Goal: Task Accomplishment & Management: Manage account settings

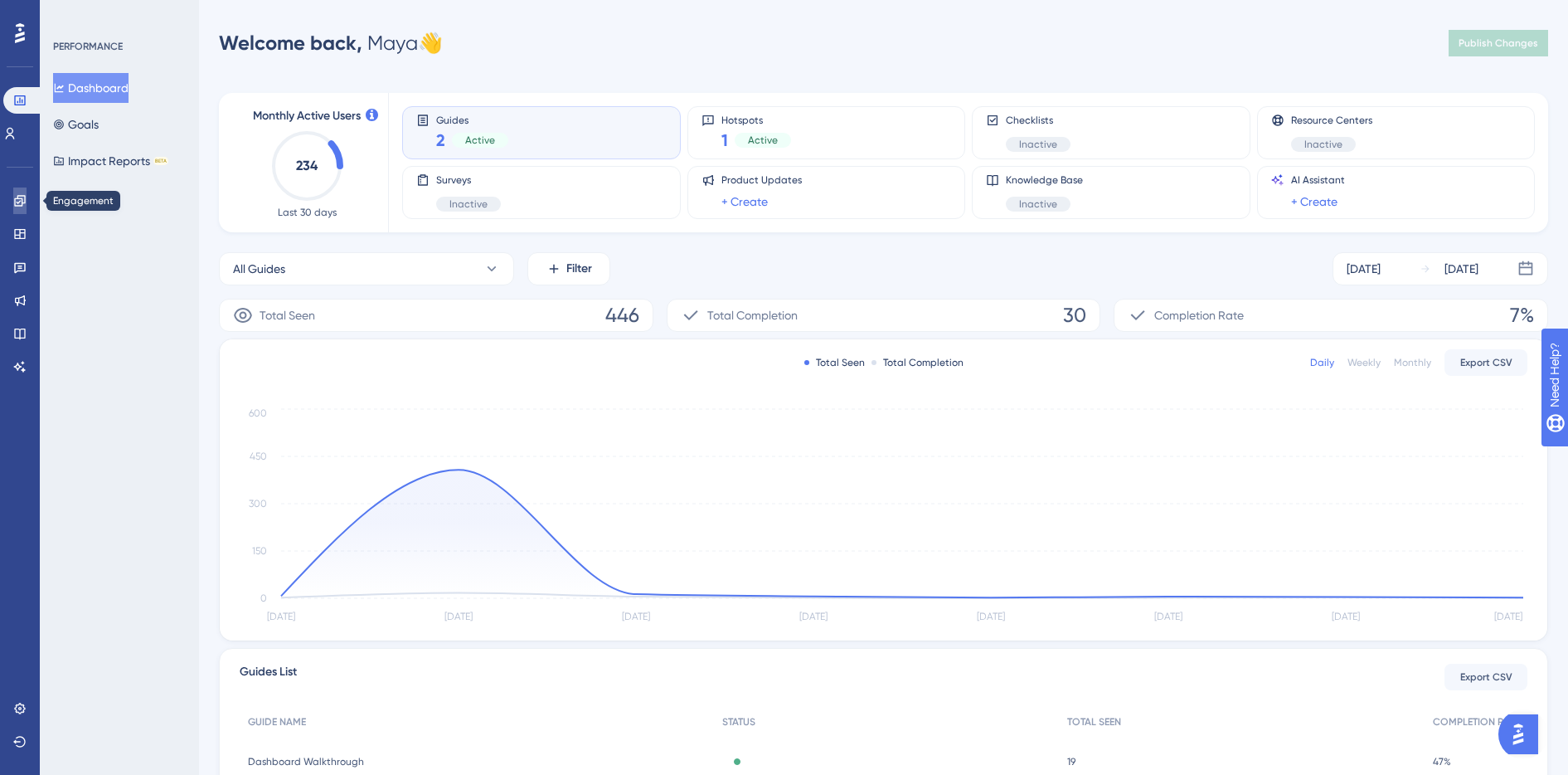
click at [21, 200] on icon at bounding box center [19, 200] width 13 height 13
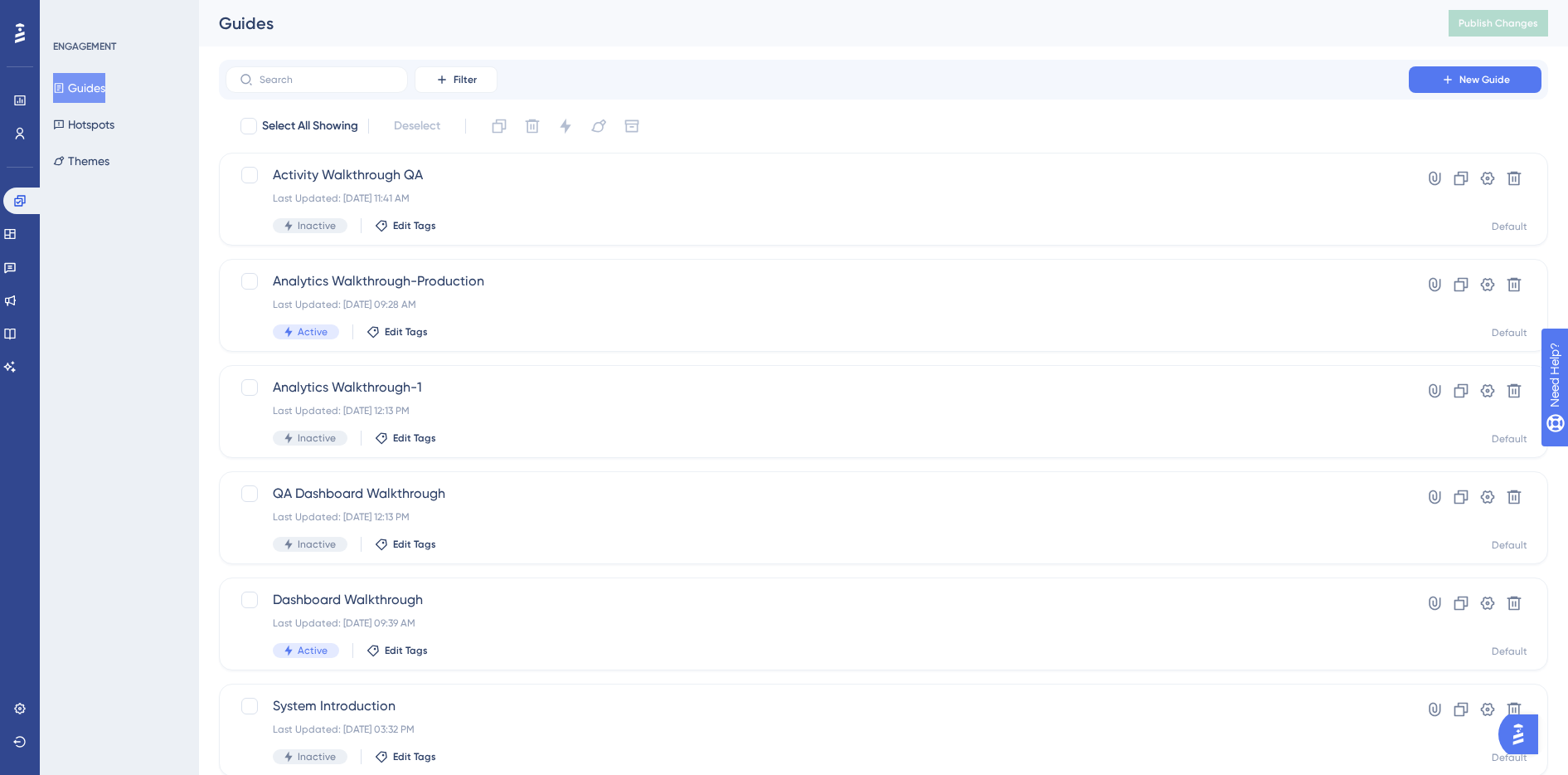
click at [20, 38] on icon at bounding box center [20, 34] width 10 height 22
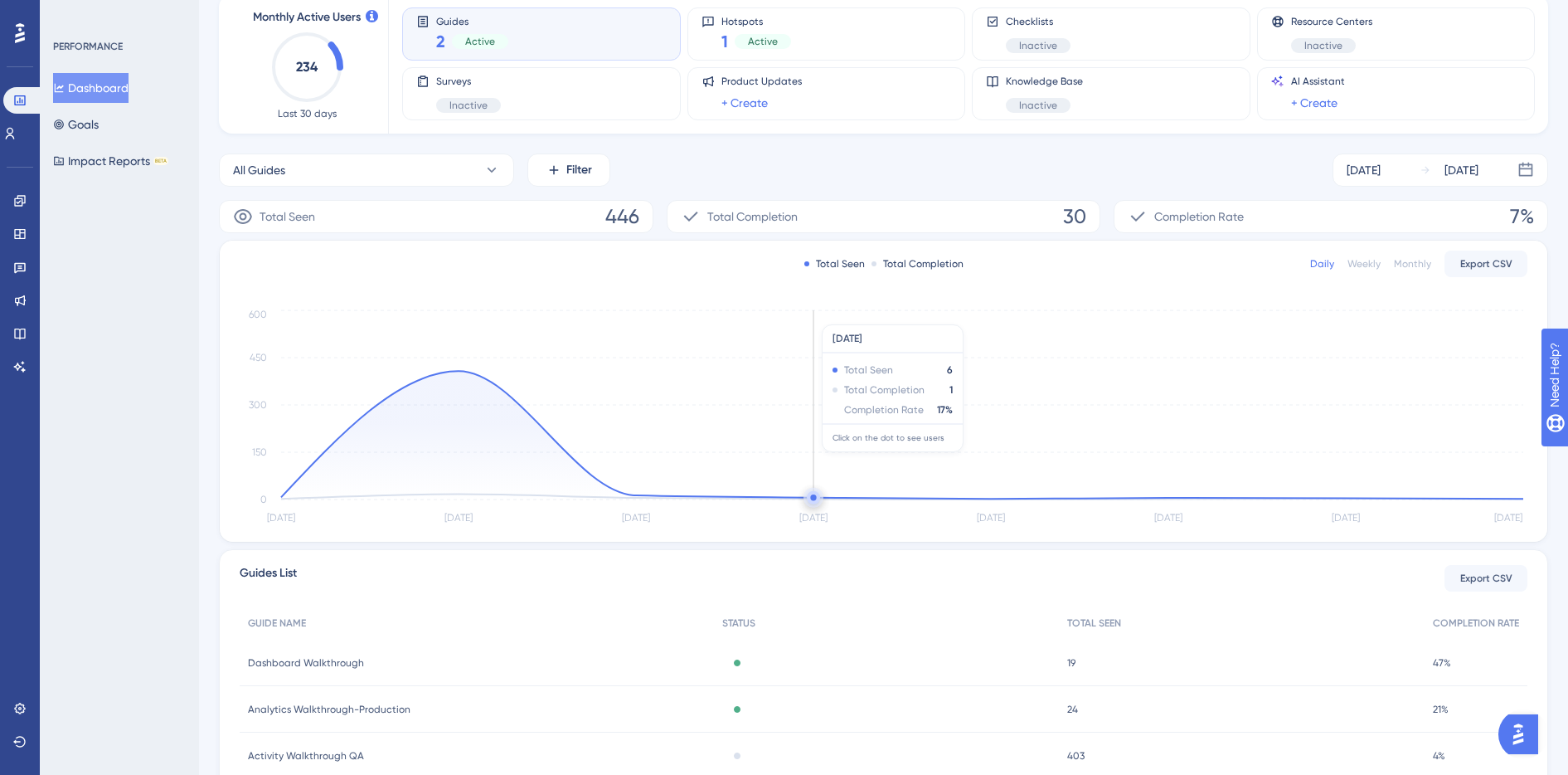
scroll to position [102, 0]
click at [1380, 163] on div "Sep 09 2025" at bounding box center [1363, 167] width 34 height 20
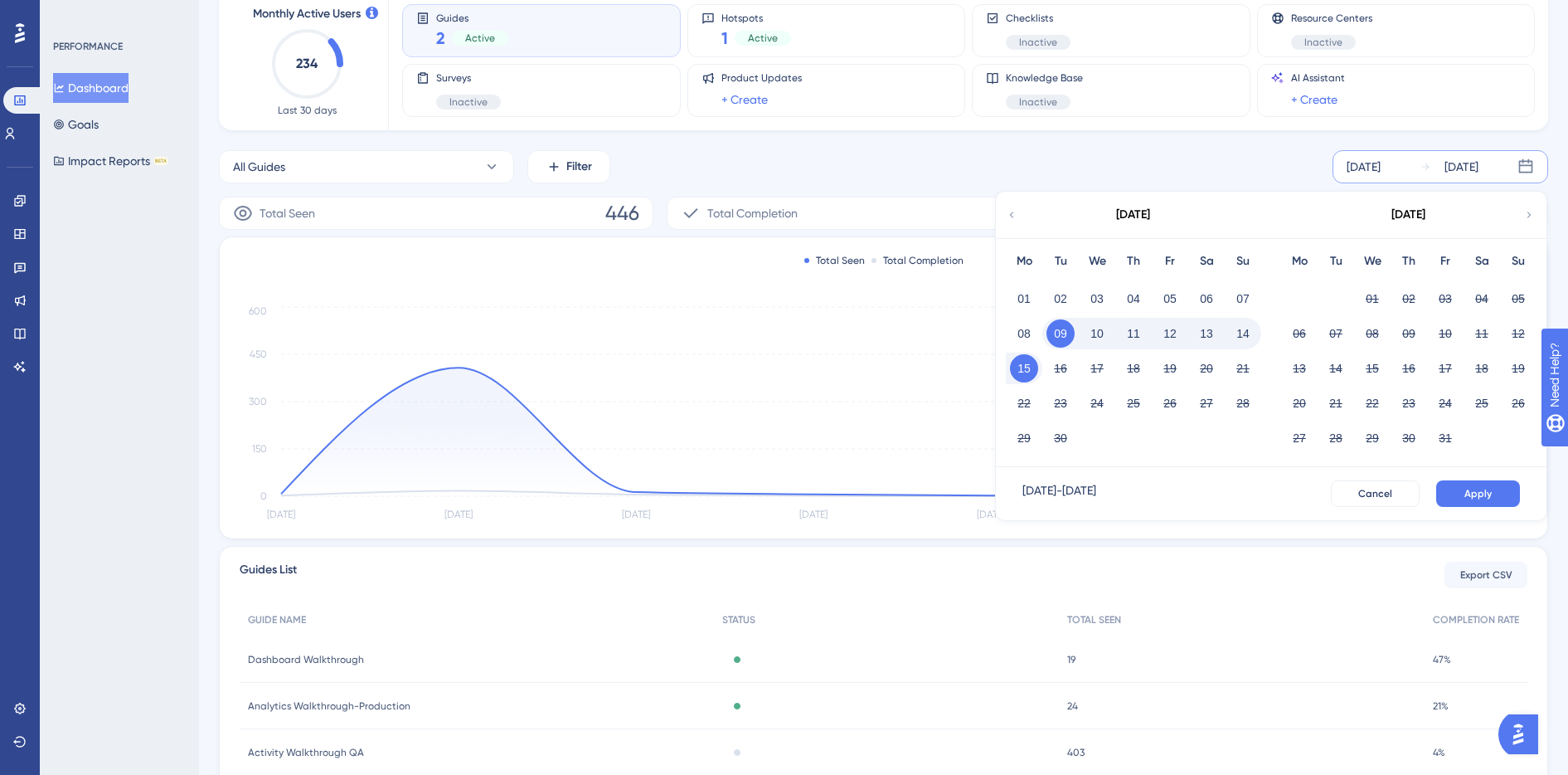
click at [1016, 212] on icon at bounding box center [1012, 214] width 12 height 15
click at [1066, 305] on button "01" at bounding box center [1060, 298] width 28 height 28
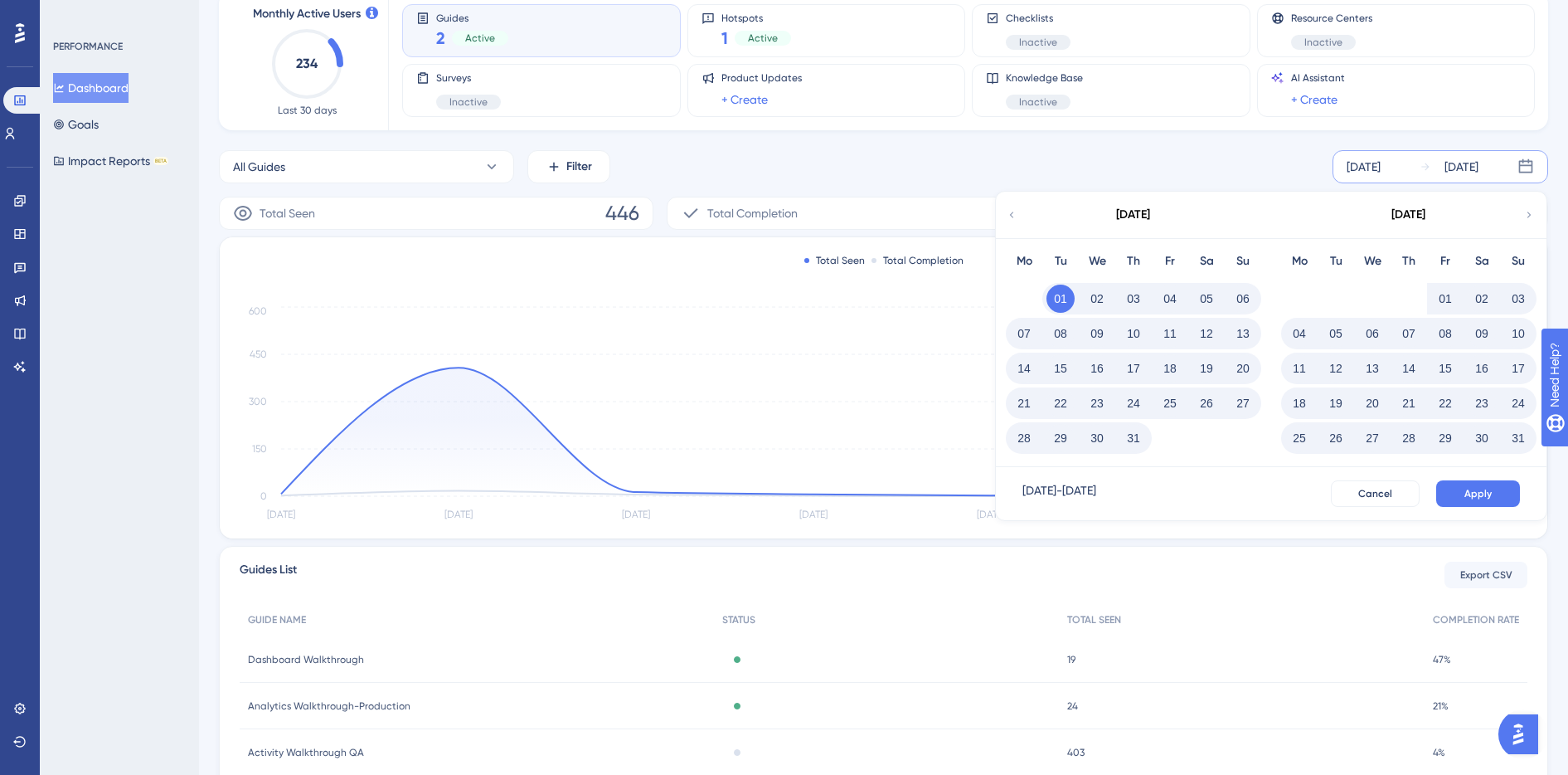
click at [1528, 212] on icon at bounding box center [1529, 215] width 4 height 6
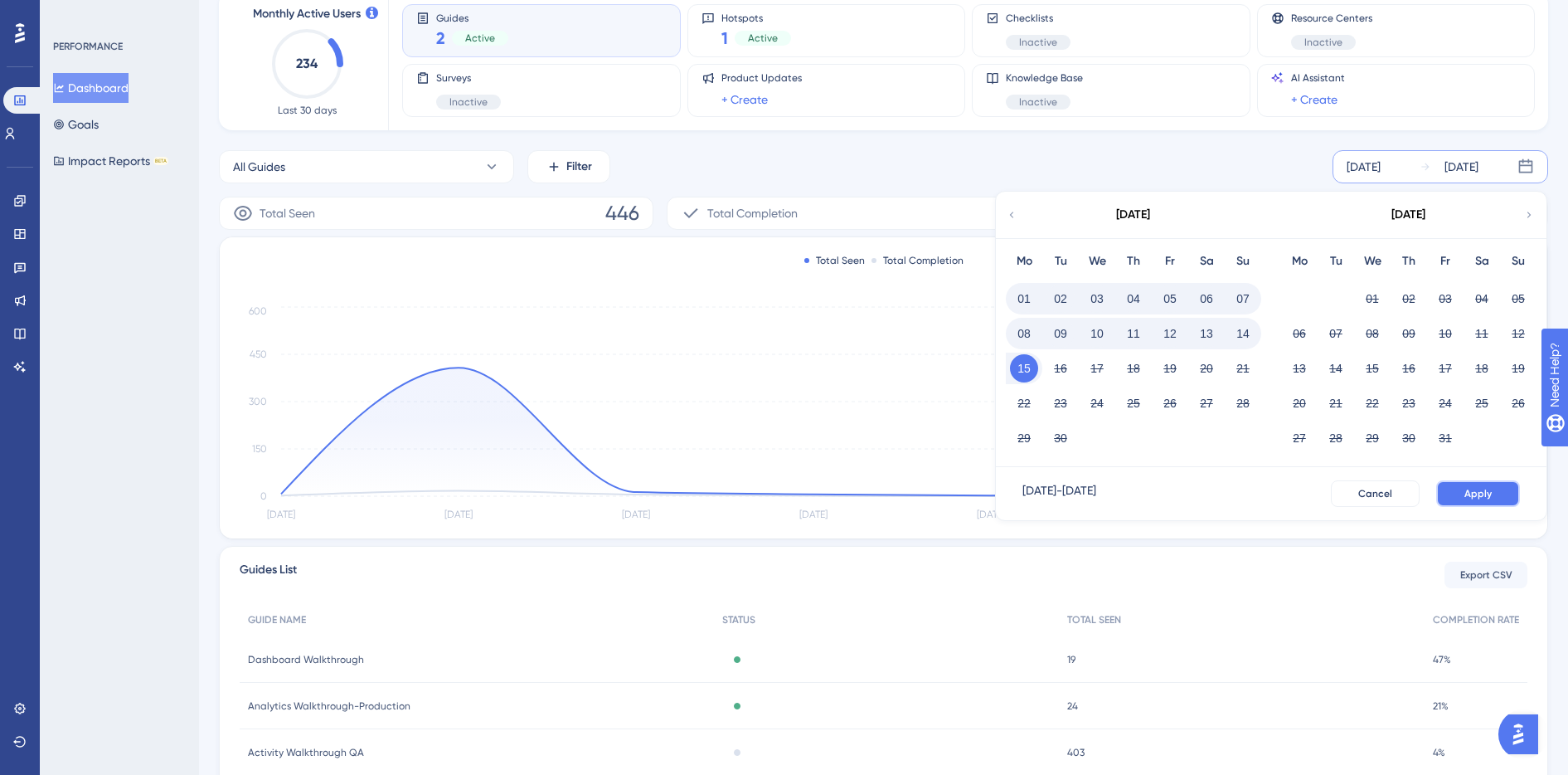
click at [1466, 492] on span "Apply" at bounding box center [1479, 493] width 28 height 13
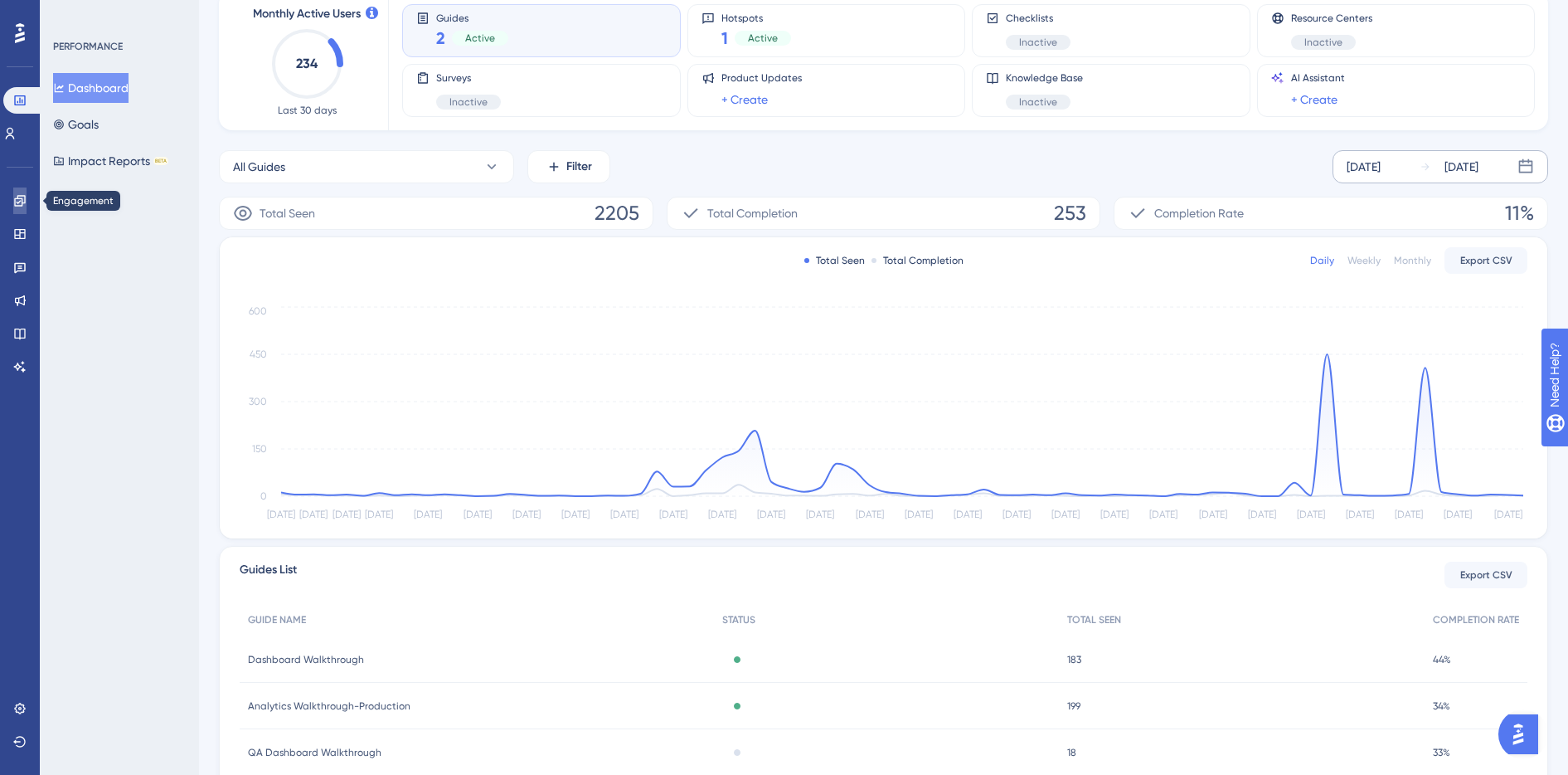
click at [15, 201] on icon at bounding box center [19, 200] width 13 height 13
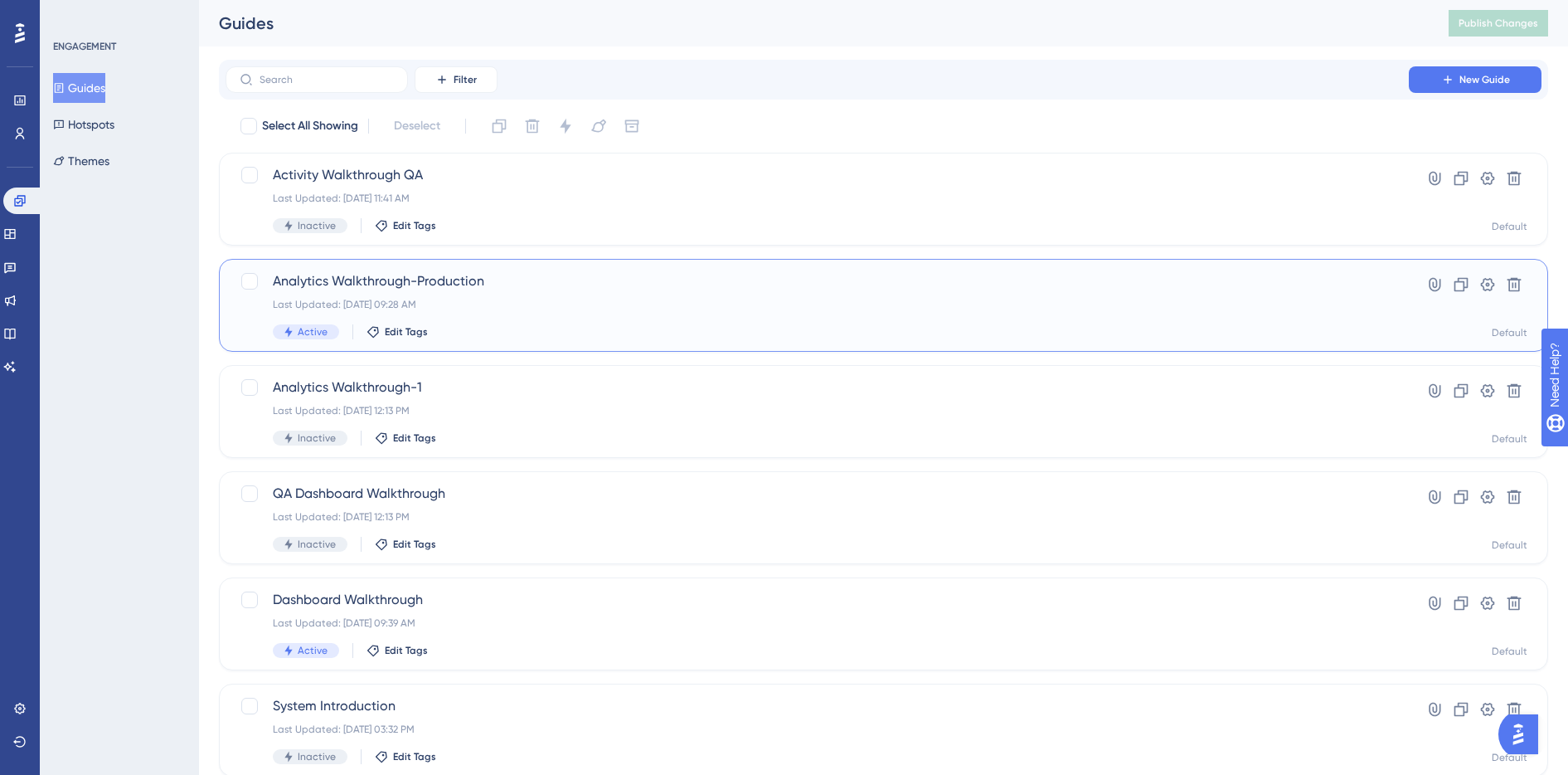
click at [621, 301] on div "Last Updated: Jul 30 2025, 09:28 AM" at bounding box center [816, 303] width 1089 height 13
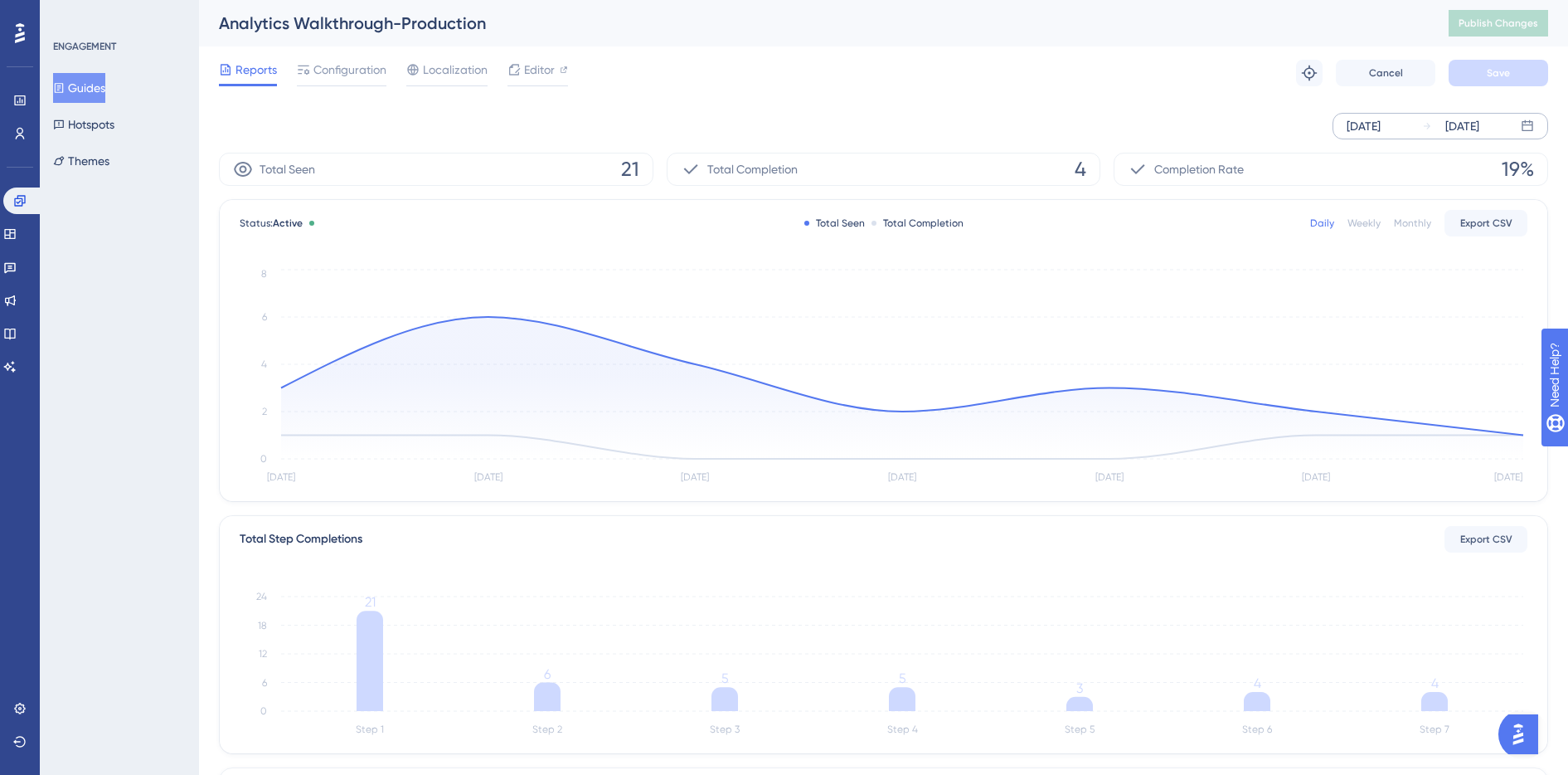
click at [1356, 122] on div "Sep 09 2025" at bounding box center [1363, 126] width 34 height 20
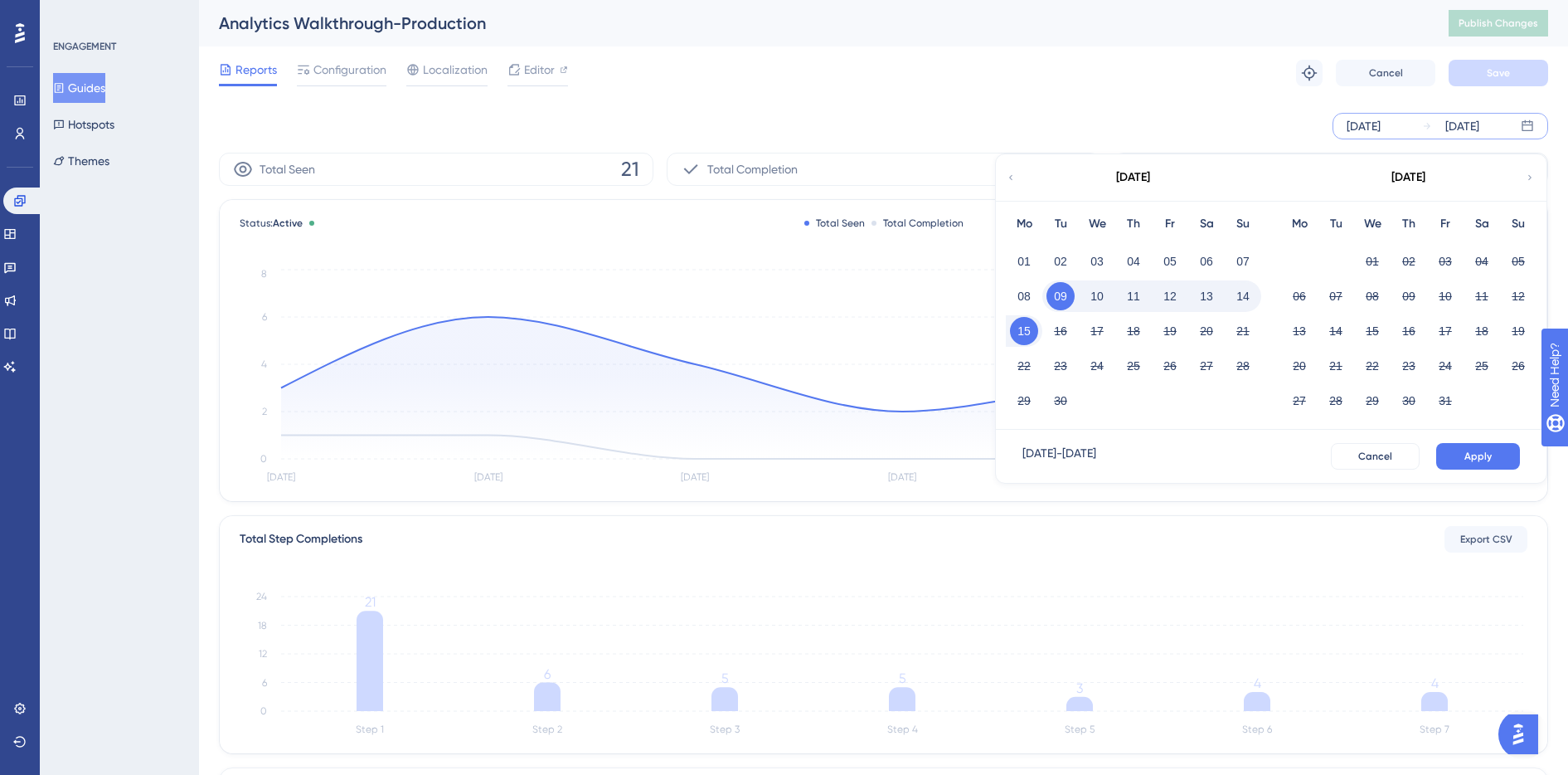
click at [1011, 179] on icon at bounding box center [1010, 177] width 3 height 5
click at [1011, 178] on icon at bounding box center [1010, 177] width 3 height 5
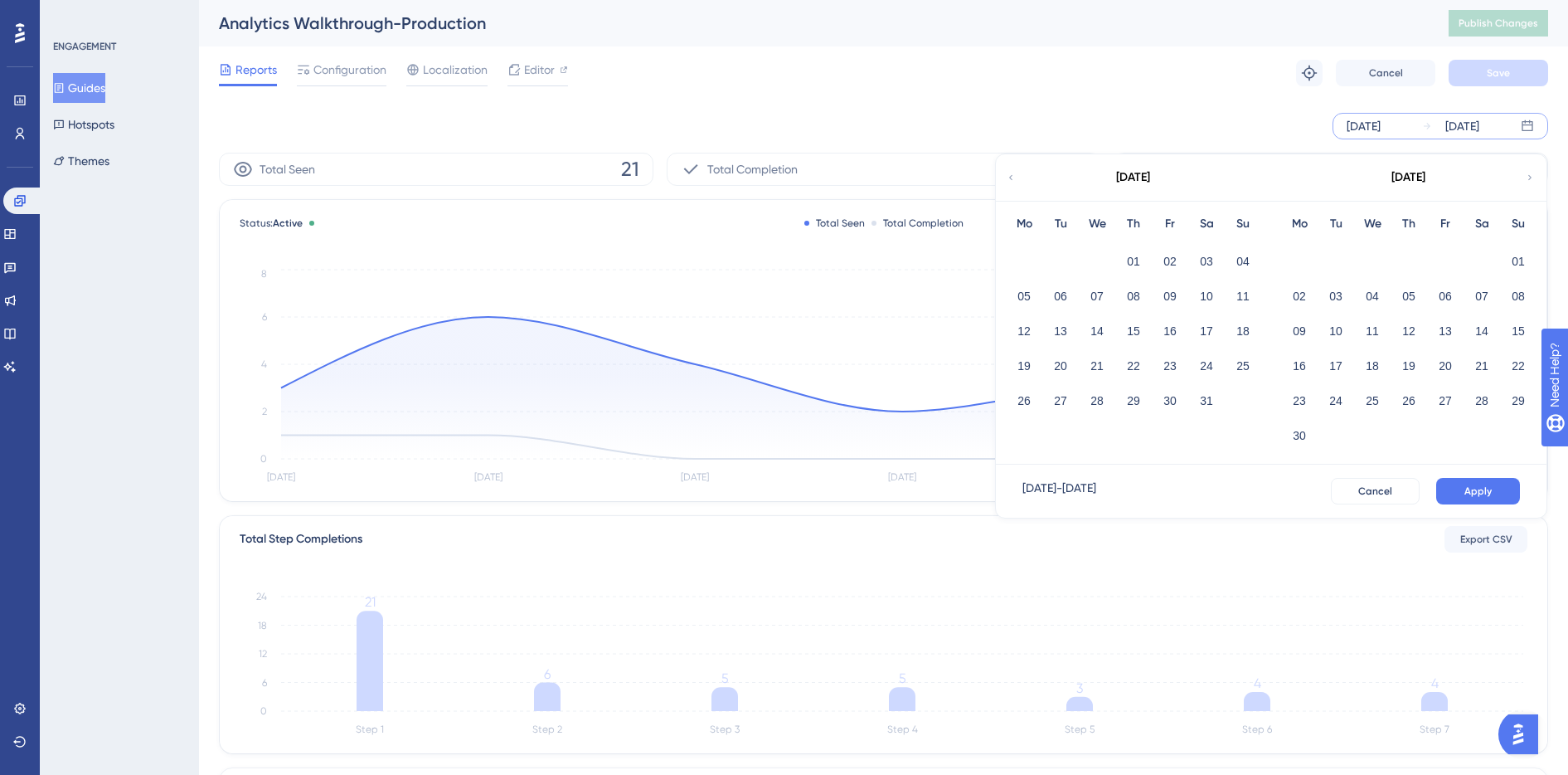
click at [1531, 175] on icon at bounding box center [1530, 177] width 10 height 15
click at [1070, 258] on button "01" at bounding box center [1060, 262] width 28 height 28
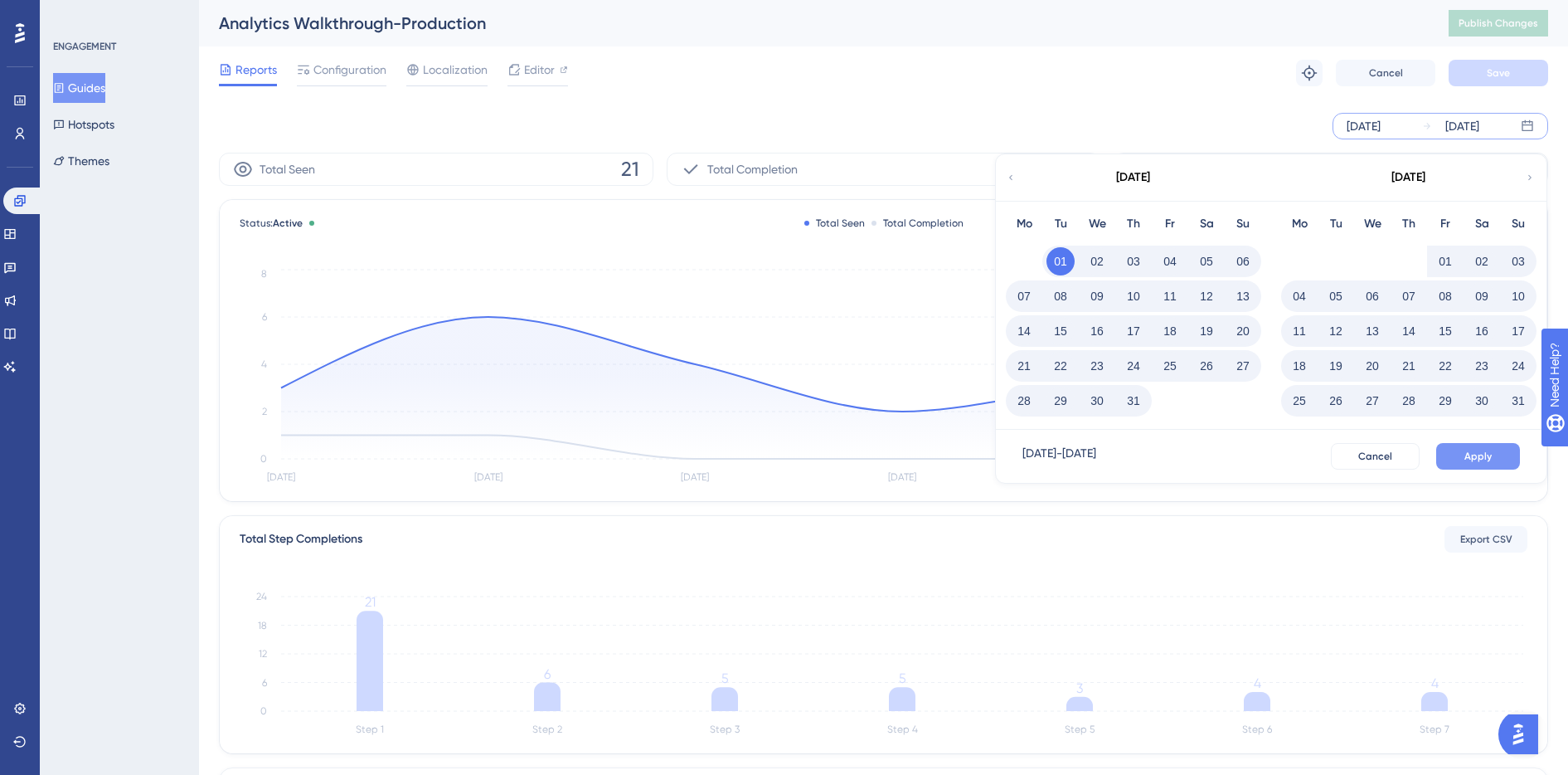
click at [1488, 462] on span "Apply" at bounding box center [1479, 456] width 28 height 13
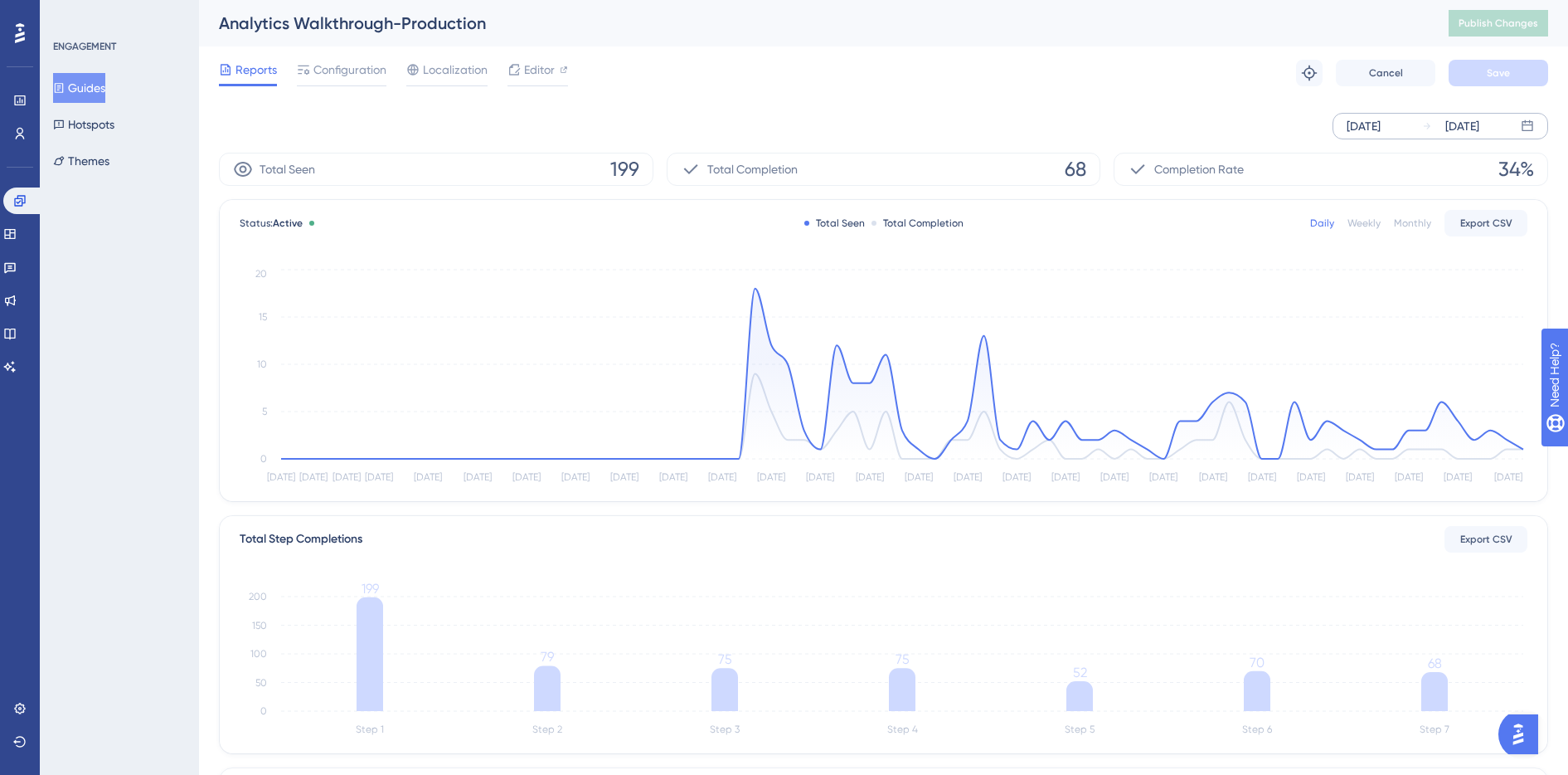
click at [1349, 122] on div "Jul 01 2025" at bounding box center [1363, 126] width 34 height 20
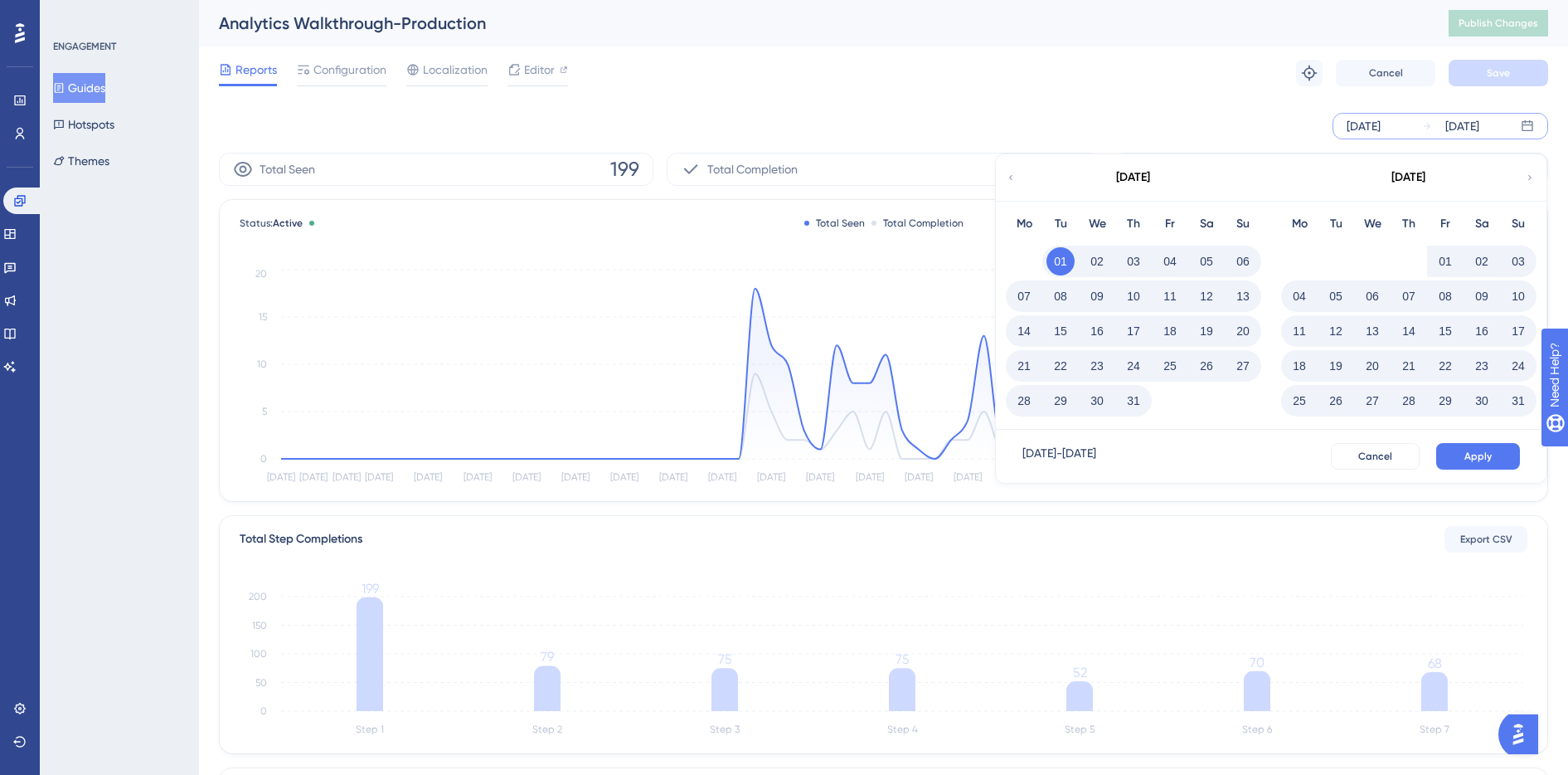
click at [1528, 170] on icon at bounding box center [1530, 177] width 10 height 15
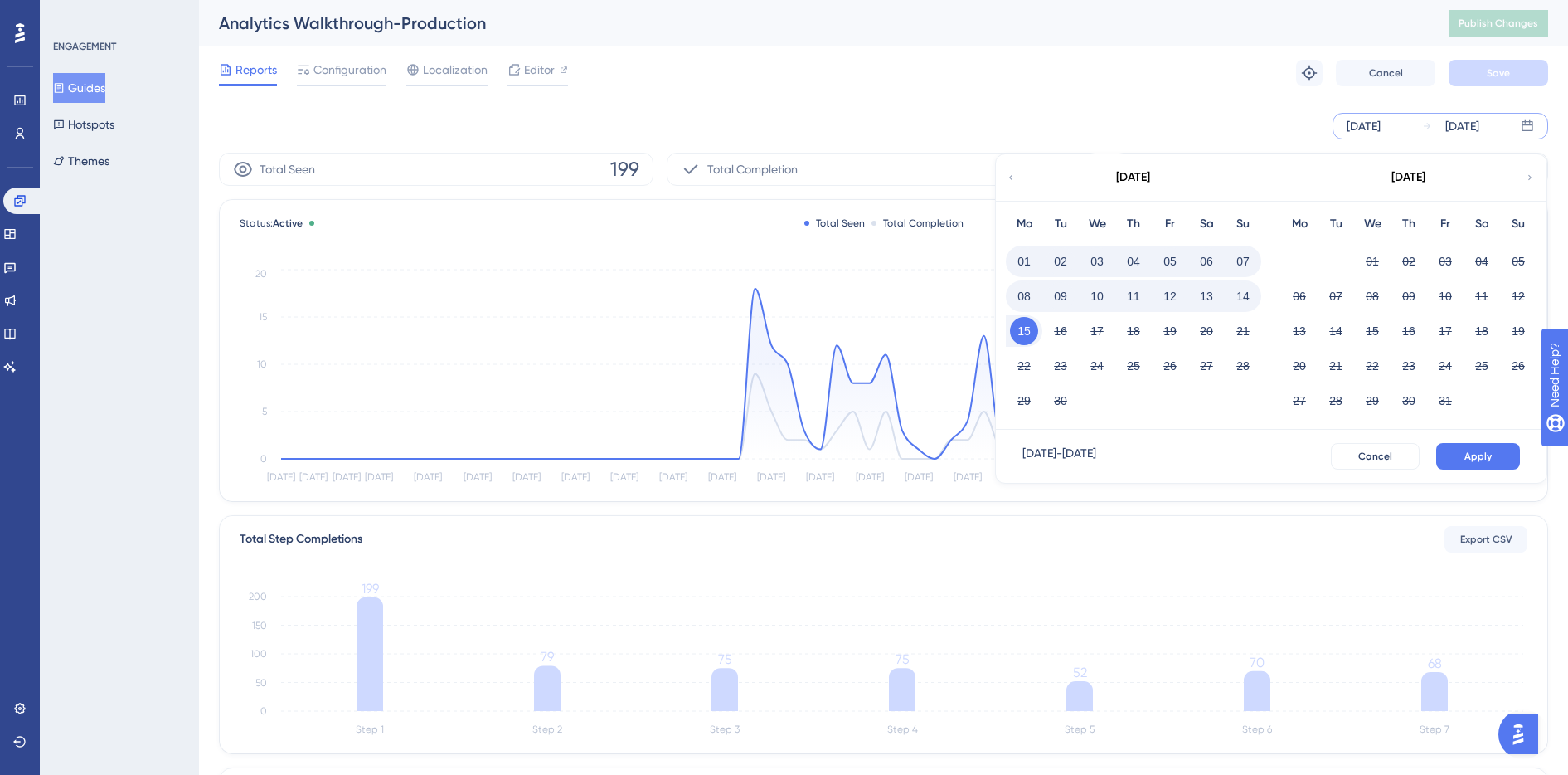
click at [1012, 174] on icon at bounding box center [1011, 177] width 10 height 15
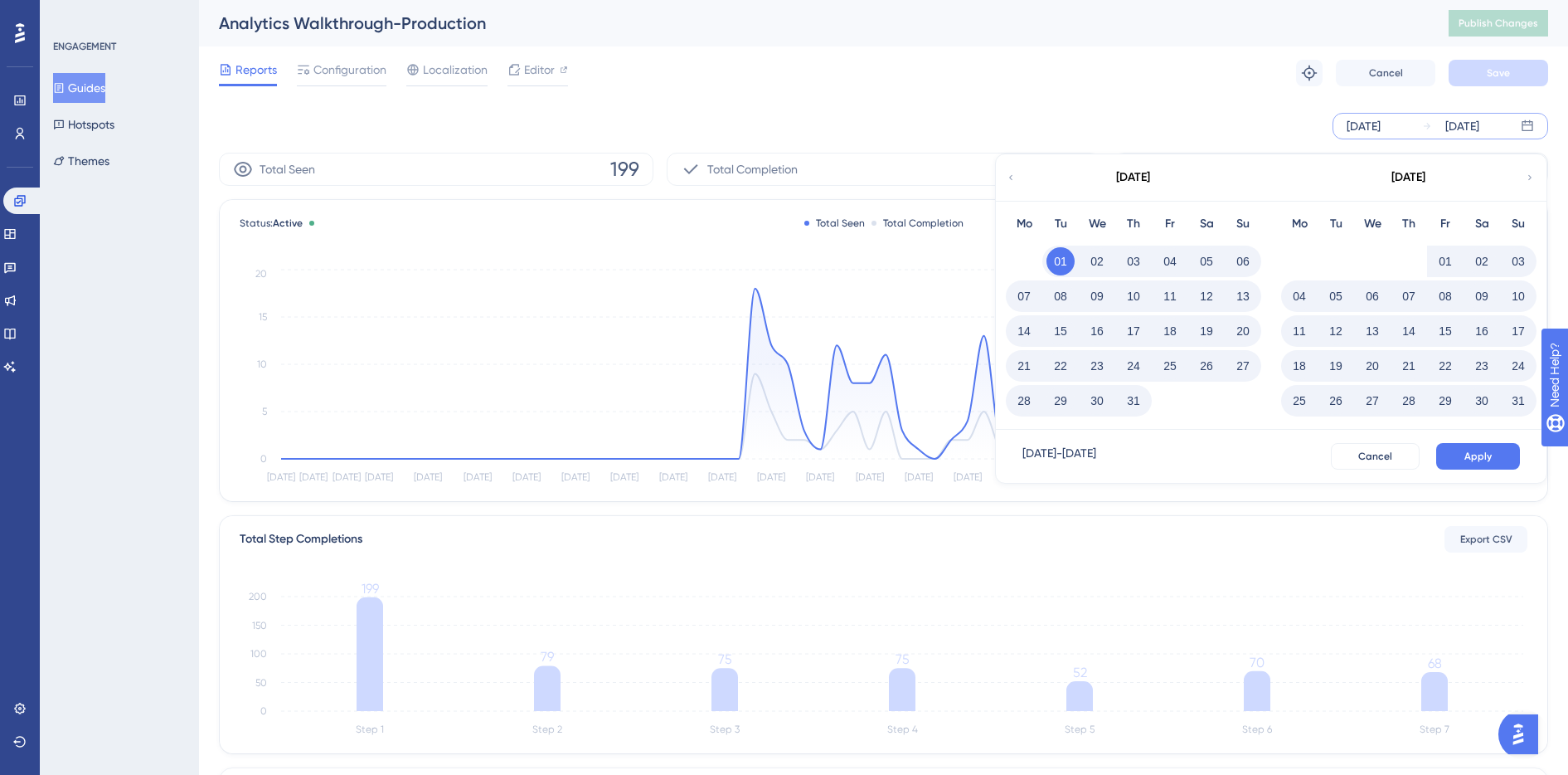
click at [1009, 172] on icon at bounding box center [1011, 177] width 10 height 15
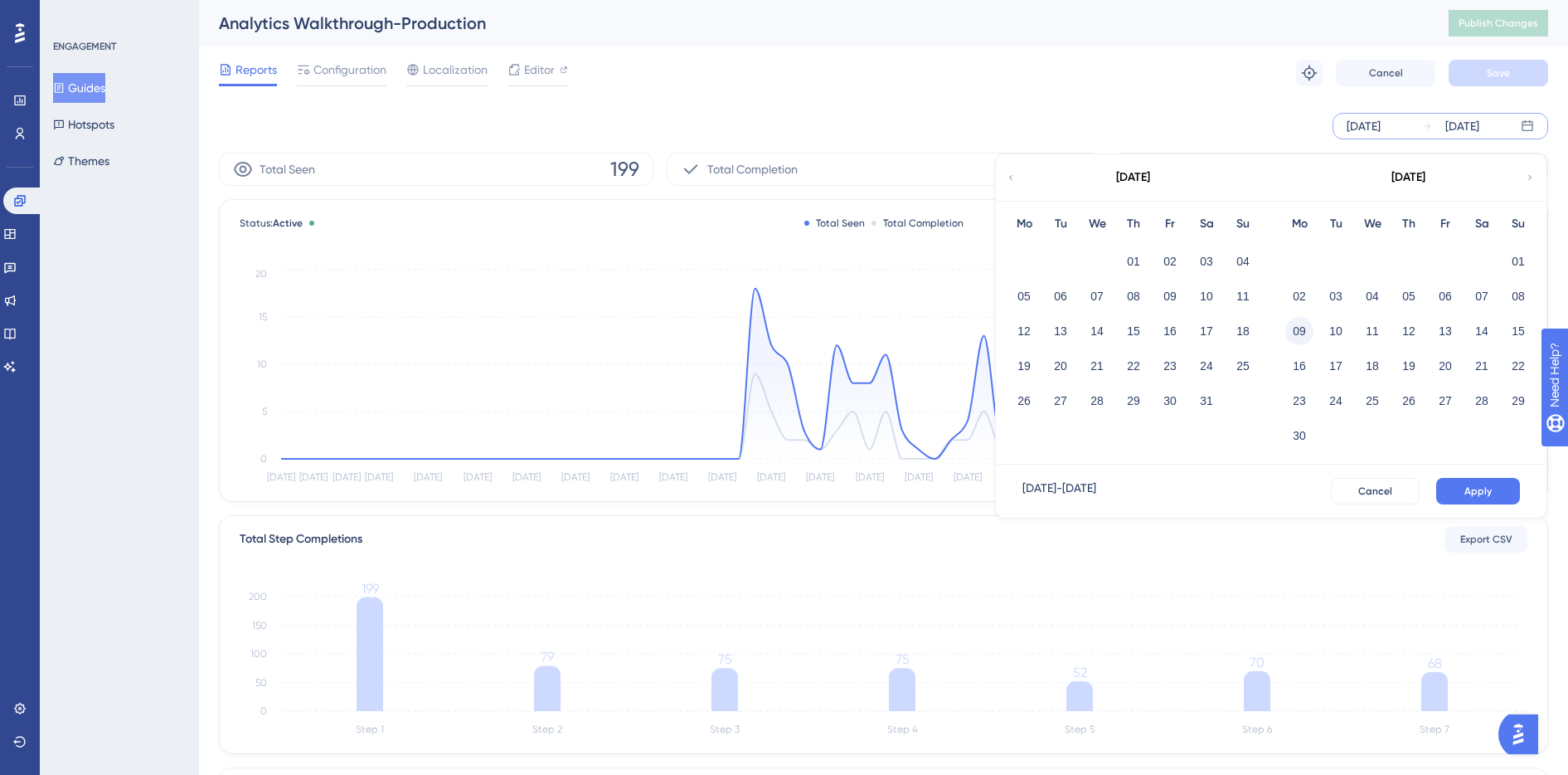
click at [1307, 330] on button "09" at bounding box center [1300, 331] width 28 height 28
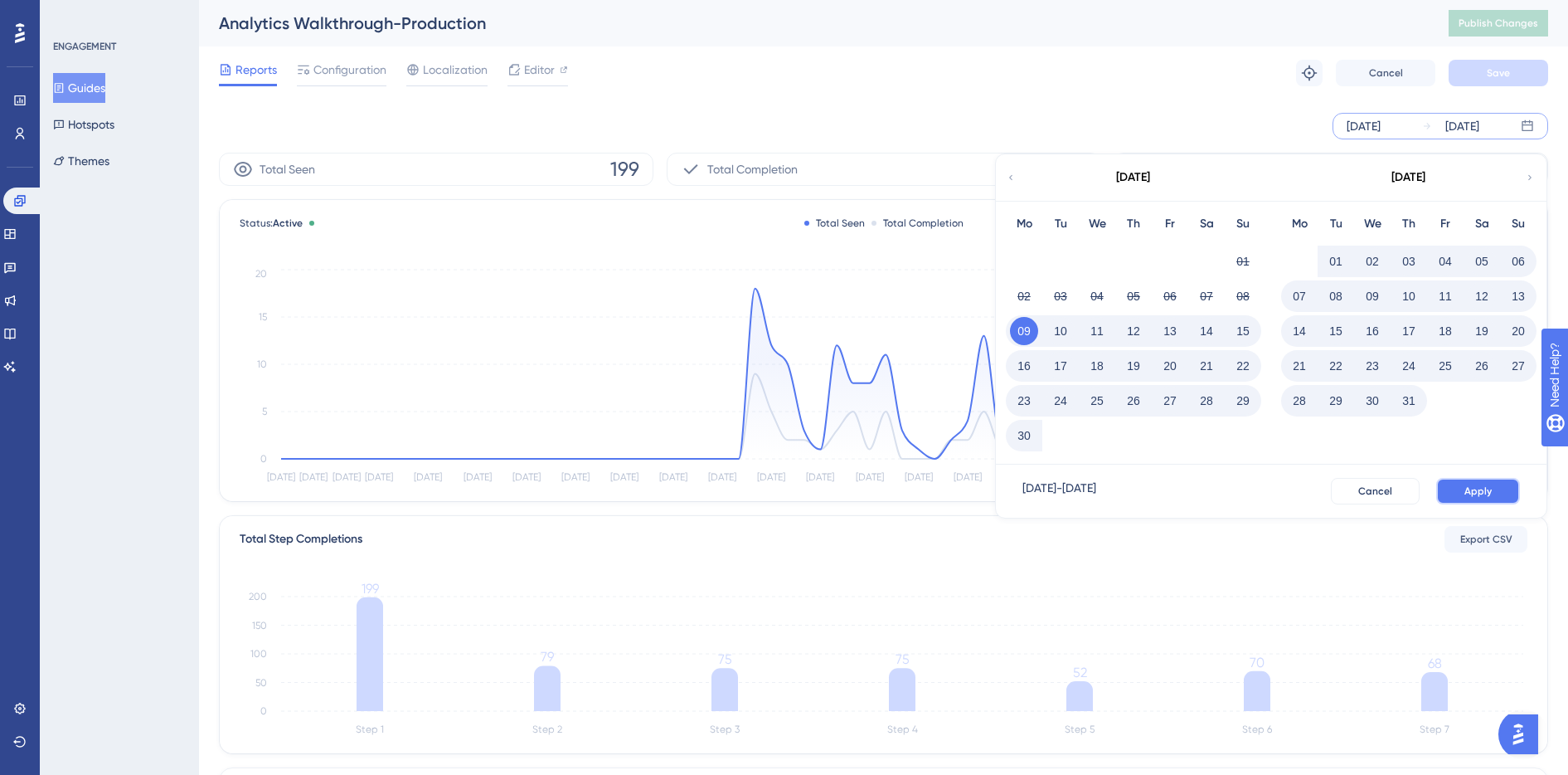
click at [1463, 490] on button "Apply" at bounding box center [1478, 490] width 84 height 27
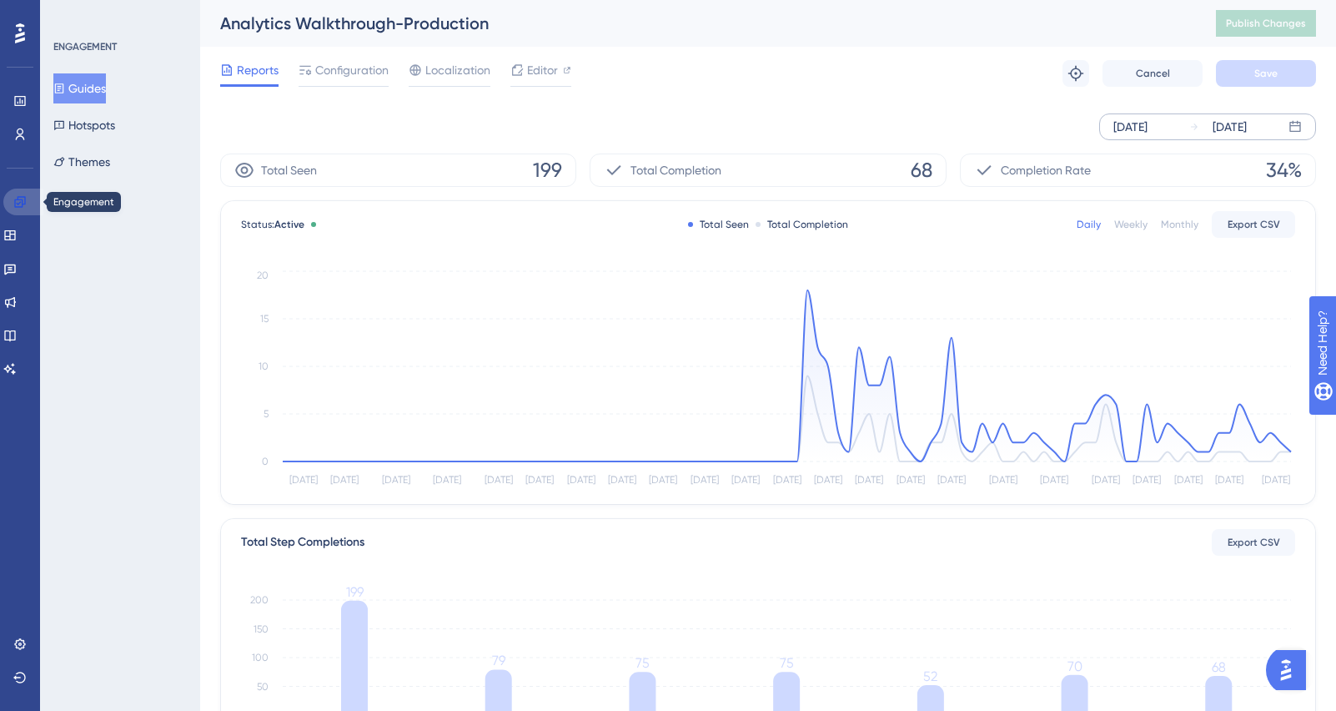
click at [21, 193] on link at bounding box center [23, 201] width 40 height 27
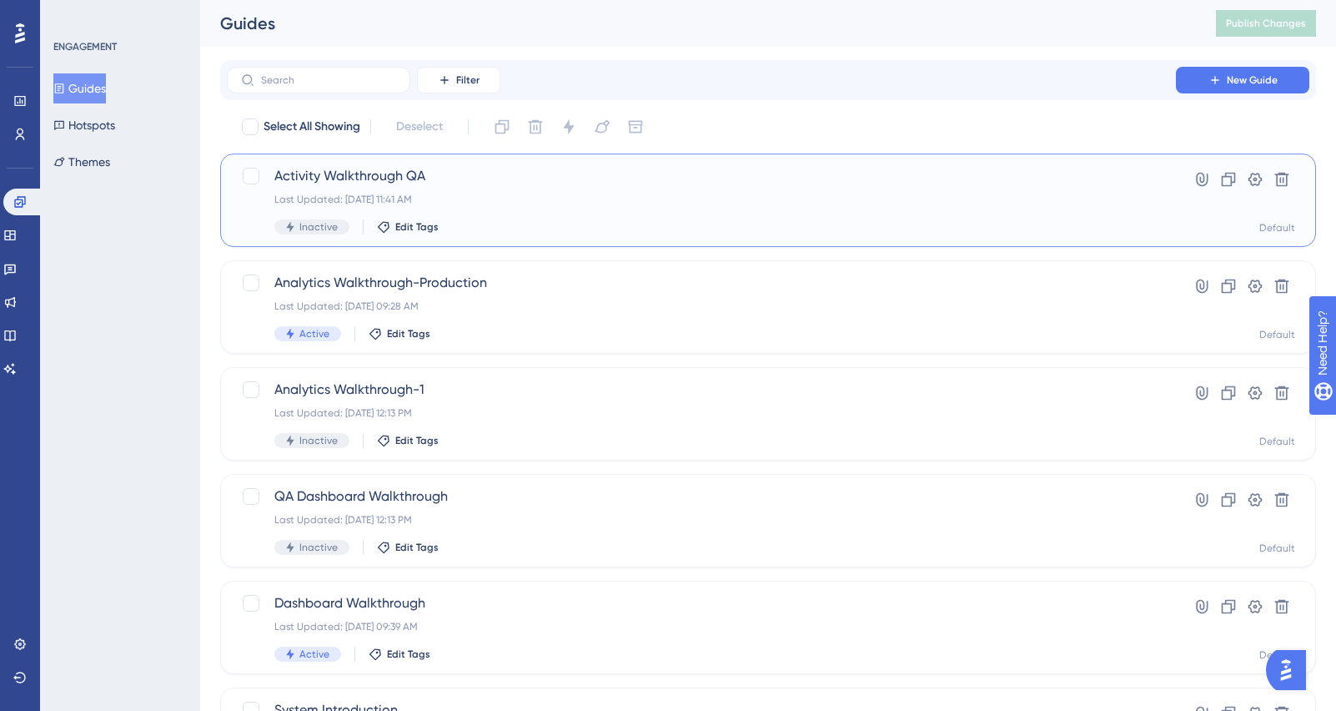
click at [334, 181] on span "Activity Walkthrough QA" at bounding box center [701, 176] width 854 height 20
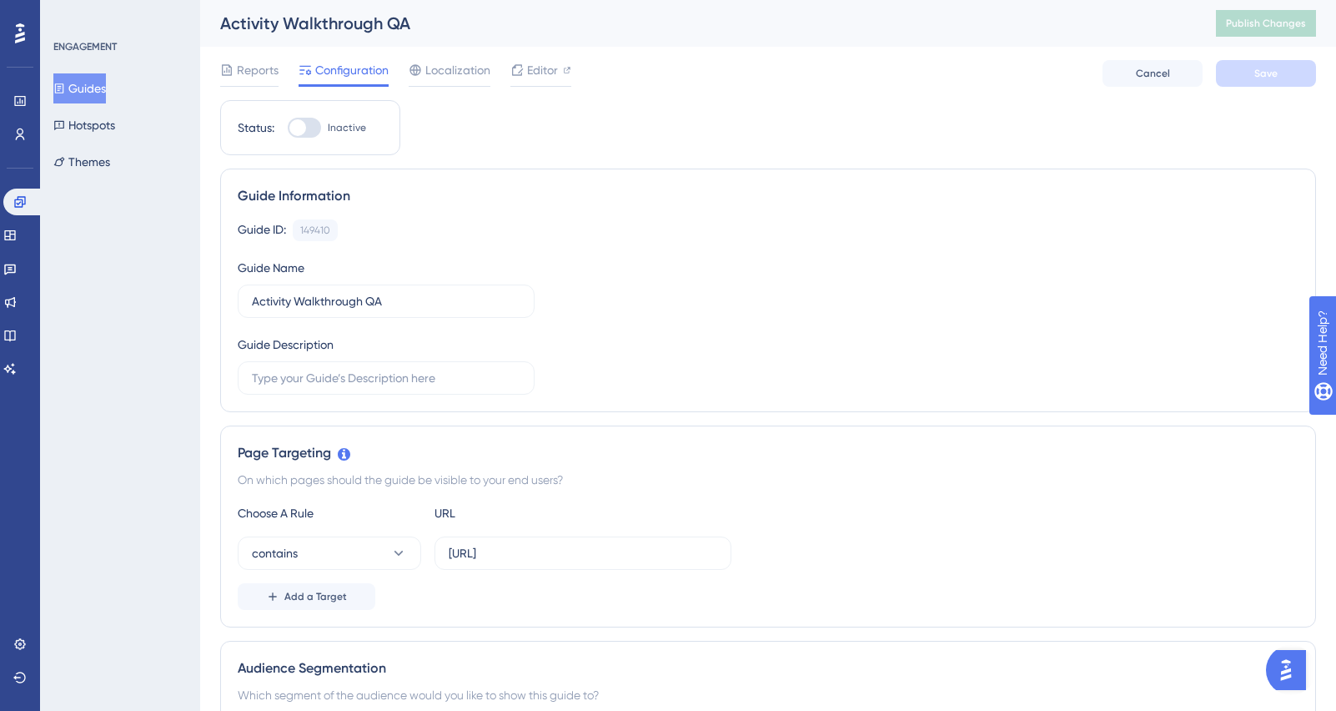
click at [302, 132] on div at bounding box center [297, 127] width 17 height 17
click at [288, 128] on input "Inactive" at bounding box center [287, 128] width 1 height 1
checkbox input "true"
click at [1279, 71] on button "Save" at bounding box center [1266, 73] width 100 height 27
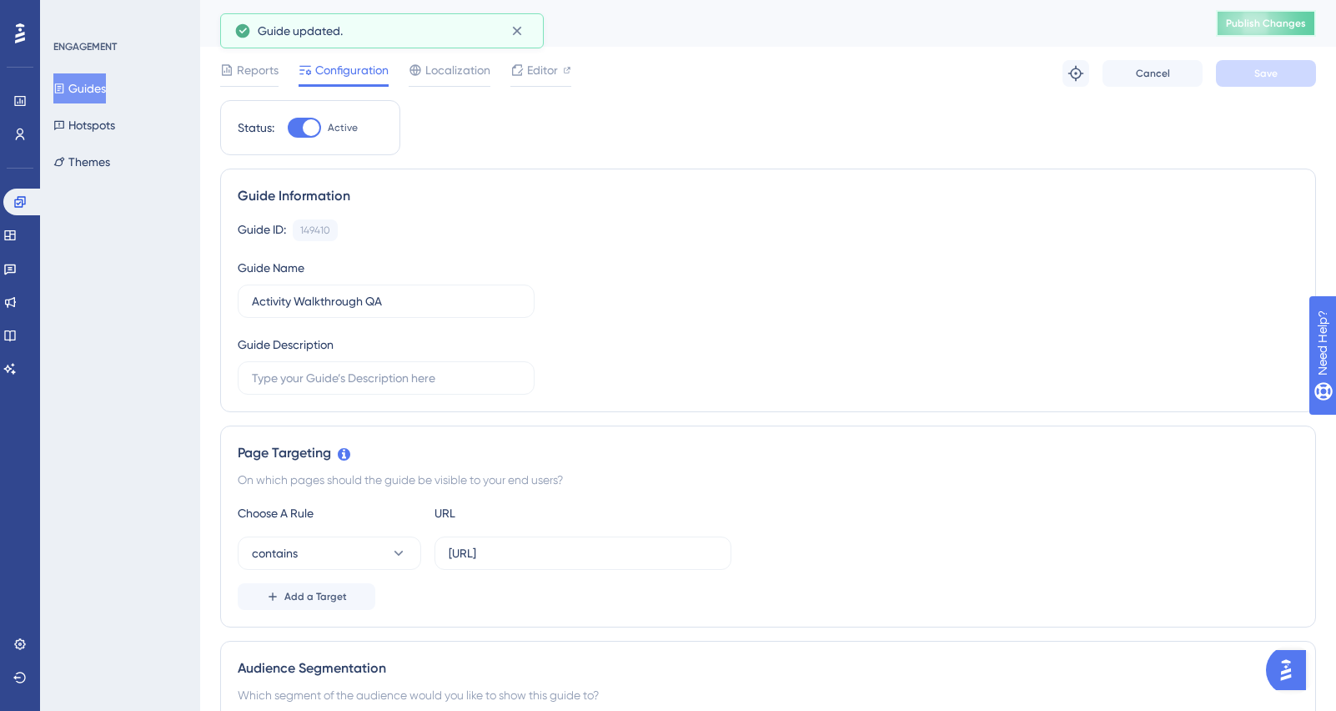
click at [1273, 17] on span "Publish Changes" at bounding box center [1266, 23] width 80 height 13
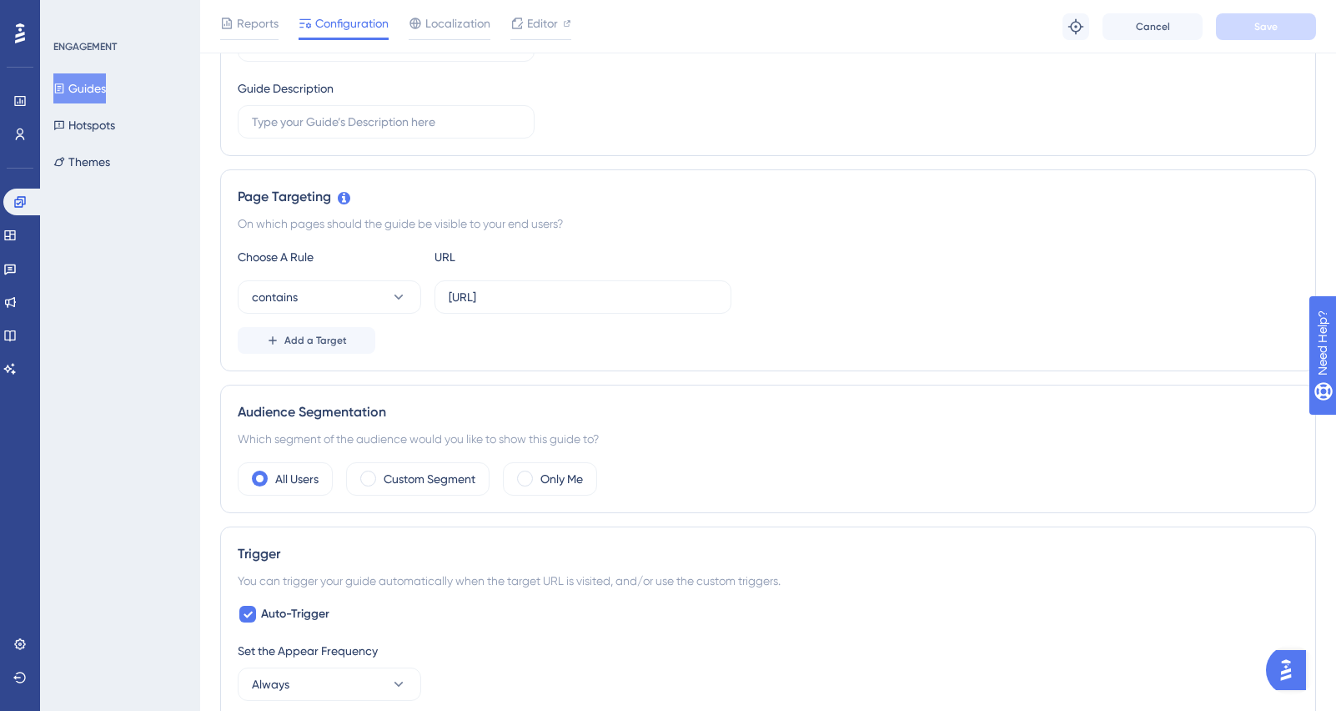
scroll to position [210, 0]
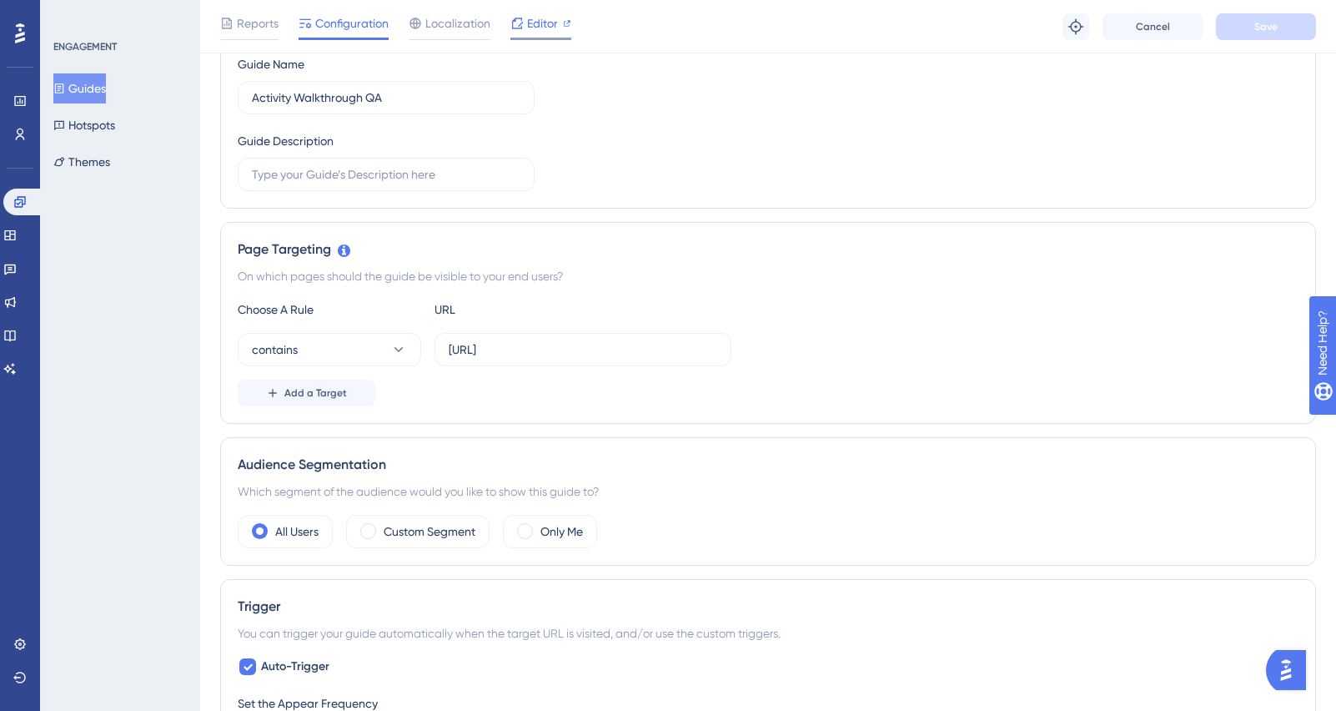
click at [548, 23] on span "Editor" at bounding box center [542, 23] width 31 height 20
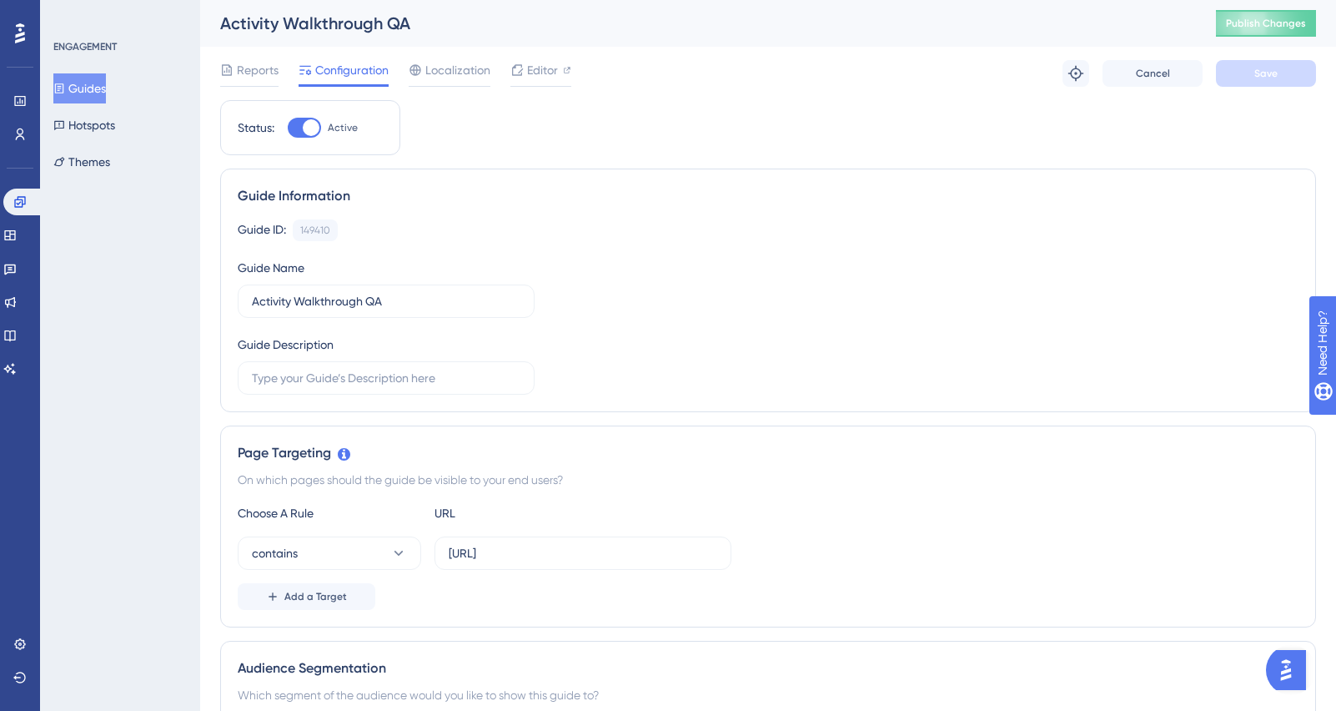
click at [95, 85] on button "Guides" at bounding box center [79, 88] width 53 height 30
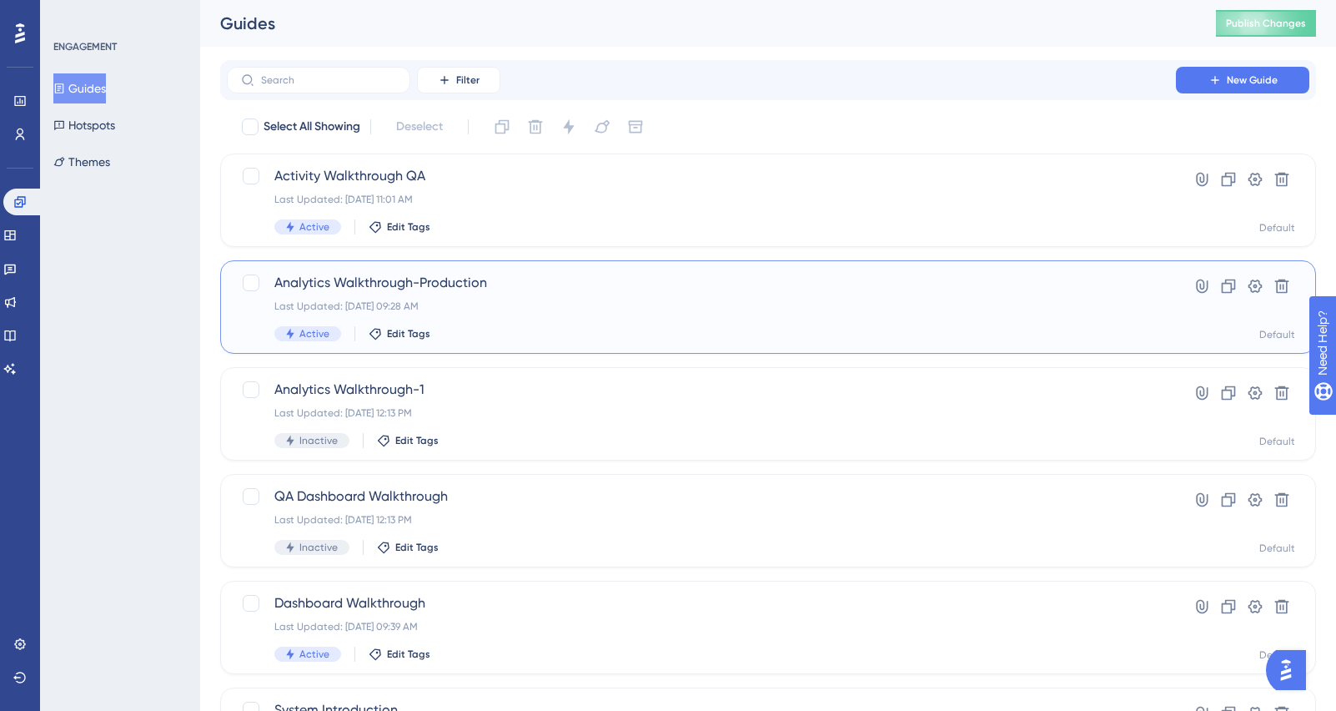
click at [499, 299] on div "Last Updated: Jul 30 2025, 09:28 AM" at bounding box center [701, 305] width 854 height 13
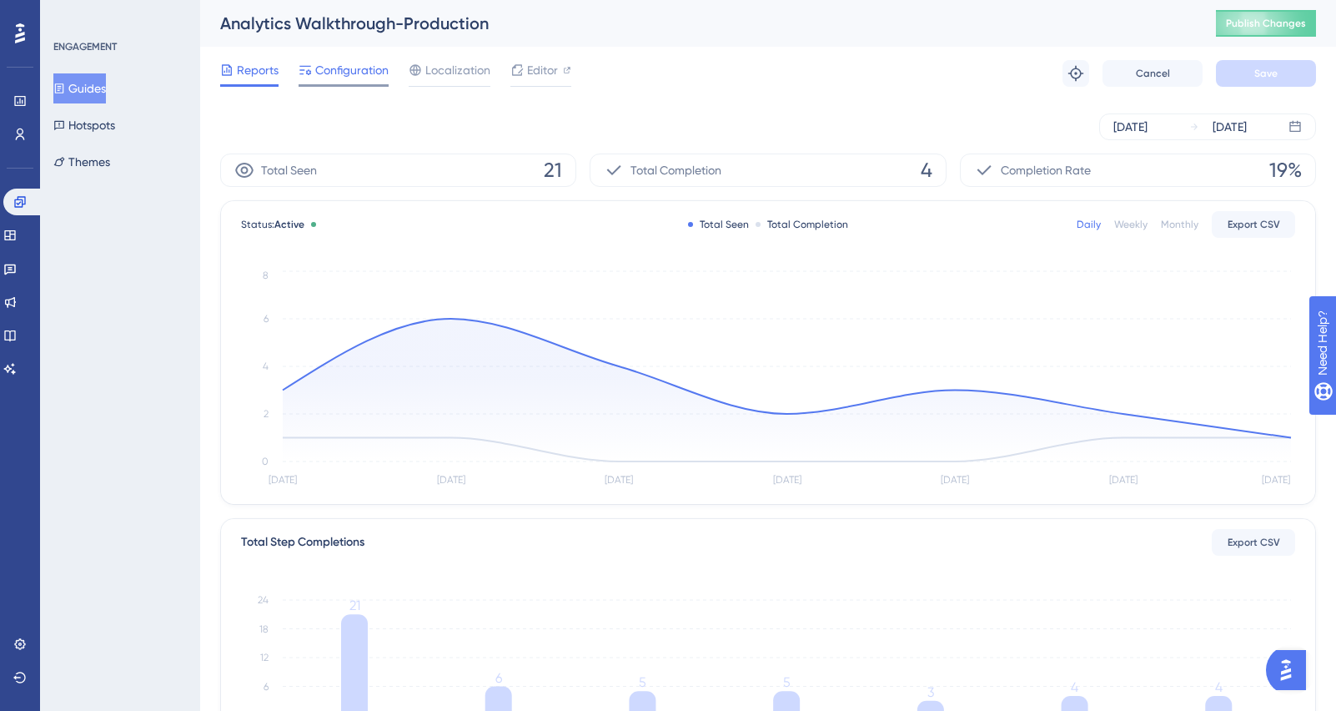
click at [369, 75] on span "Configuration" at bounding box center [351, 70] width 73 height 20
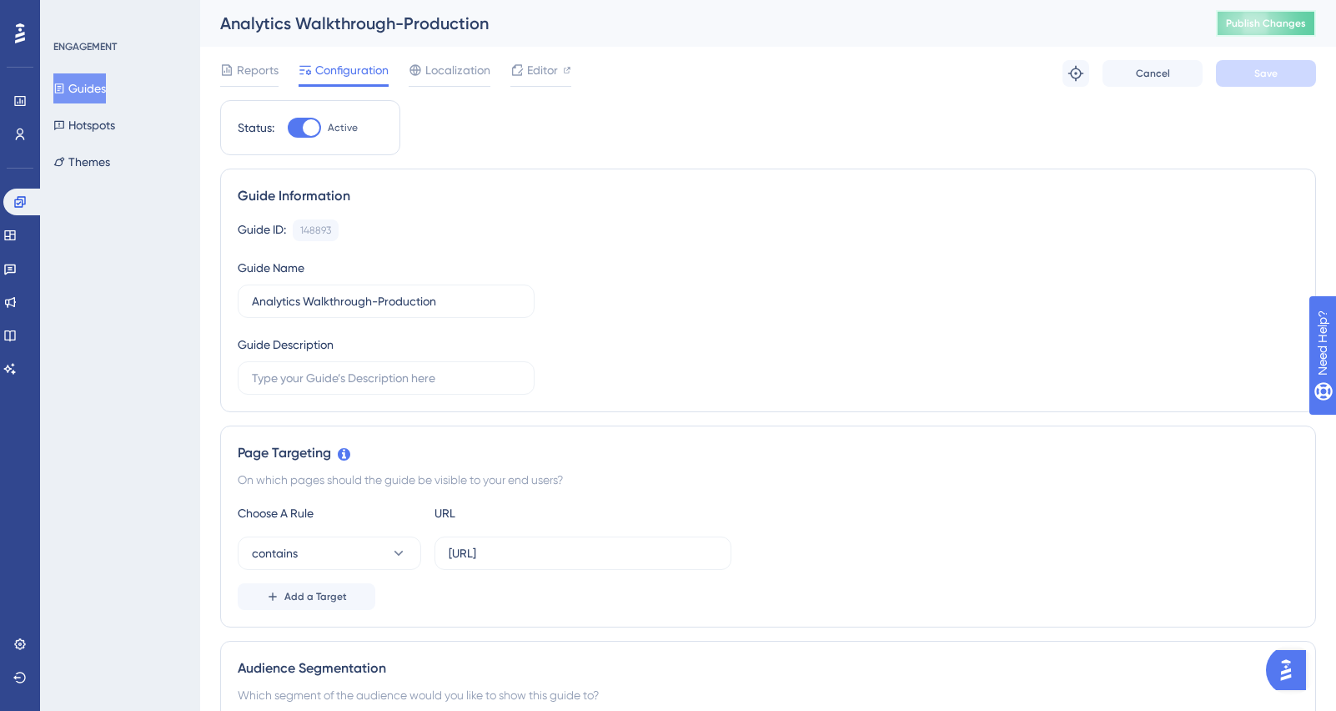
click at [1253, 26] on span "Publish Changes" at bounding box center [1266, 23] width 80 height 13
click at [100, 88] on button "Guides" at bounding box center [79, 88] width 53 height 30
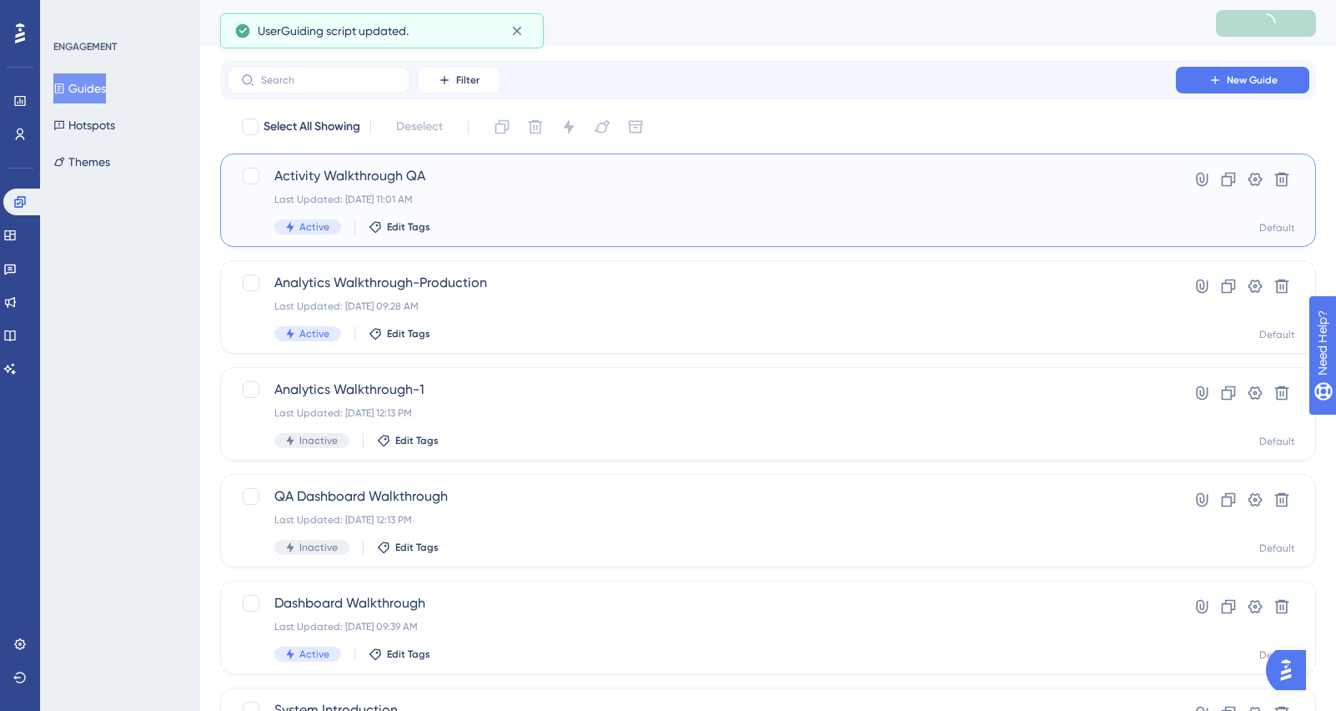
click at [585, 203] on div "Last Updated: Sep 15 2025, 11:01 AM" at bounding box center [701, 199] width 854 height 13
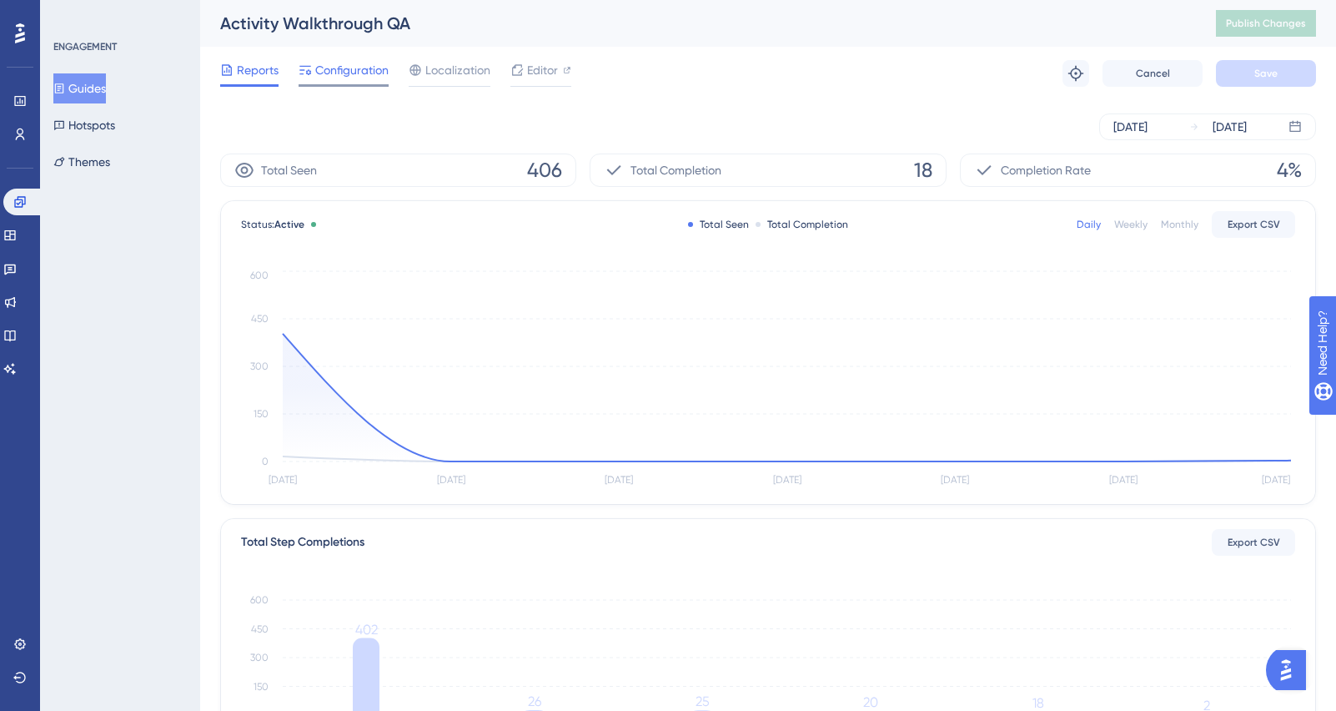
click at [341, 68] on span "Configuration" at bounding box center [351, 70] width 73 height 20
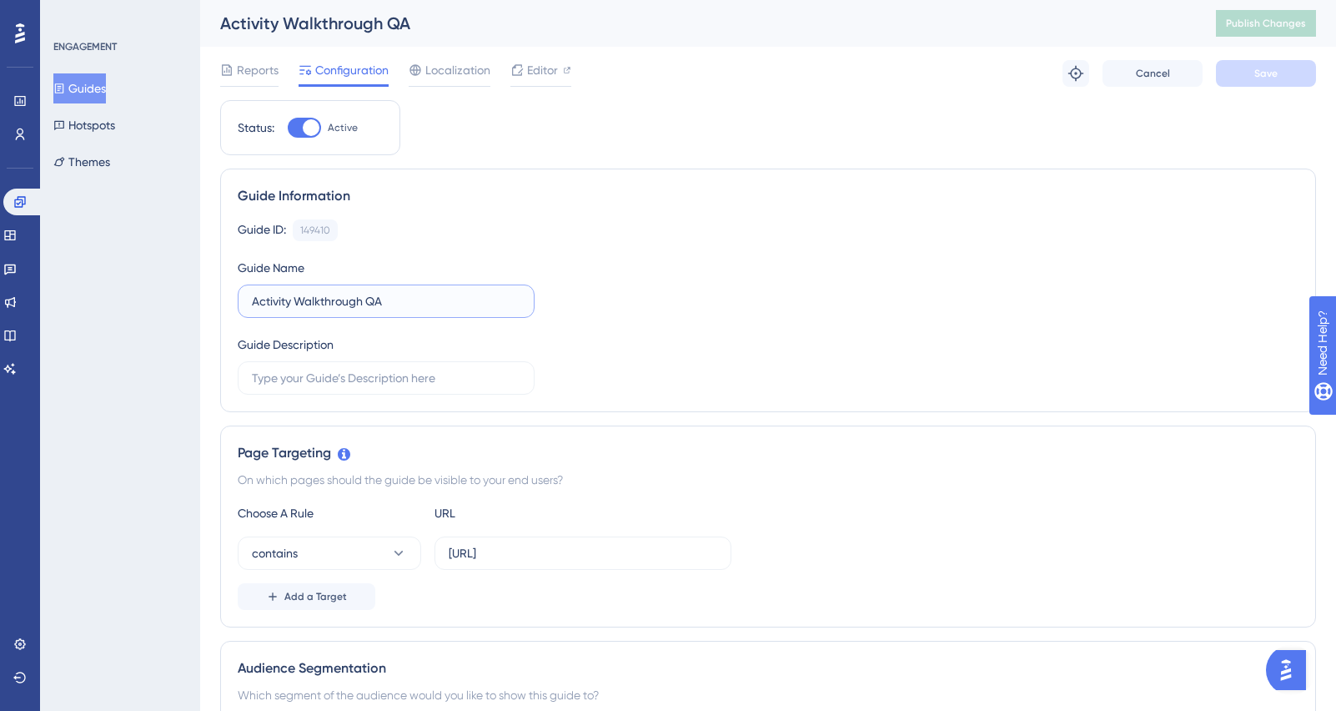
drag, startPoint x: 389, startPoint y: 301, endPoint x: 400, endPoint y: 302, distance: 11.7
click at [400, 302] on input "Activity Walkthrough QA" at bounding box center [386, 301] width 269 height 18
click at [81, 86] on button "Guides" at bounding box center [79, 88] width 53 height 30
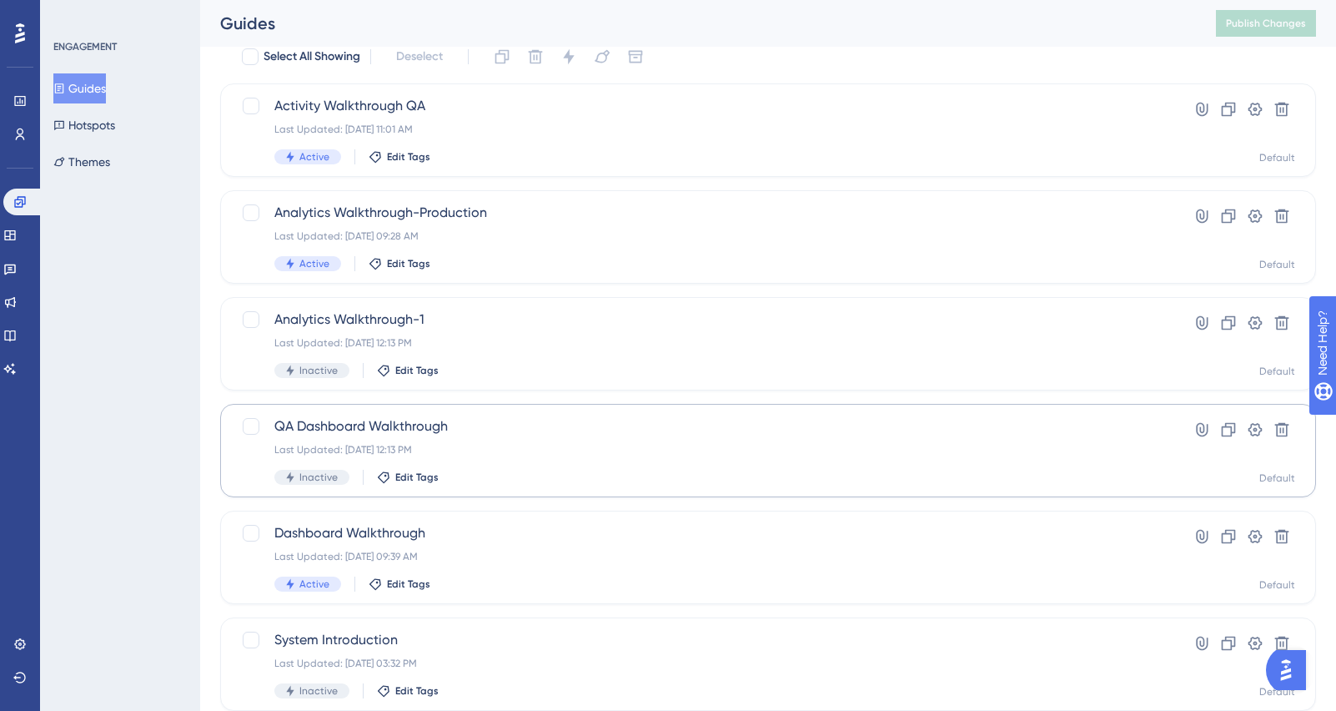
scroll to position [70, 0]
click at [558, 128] on div "Last Updated: Sep 15 2025, 11:01 AM" at bounding box center [701, 129] width 854 height 13
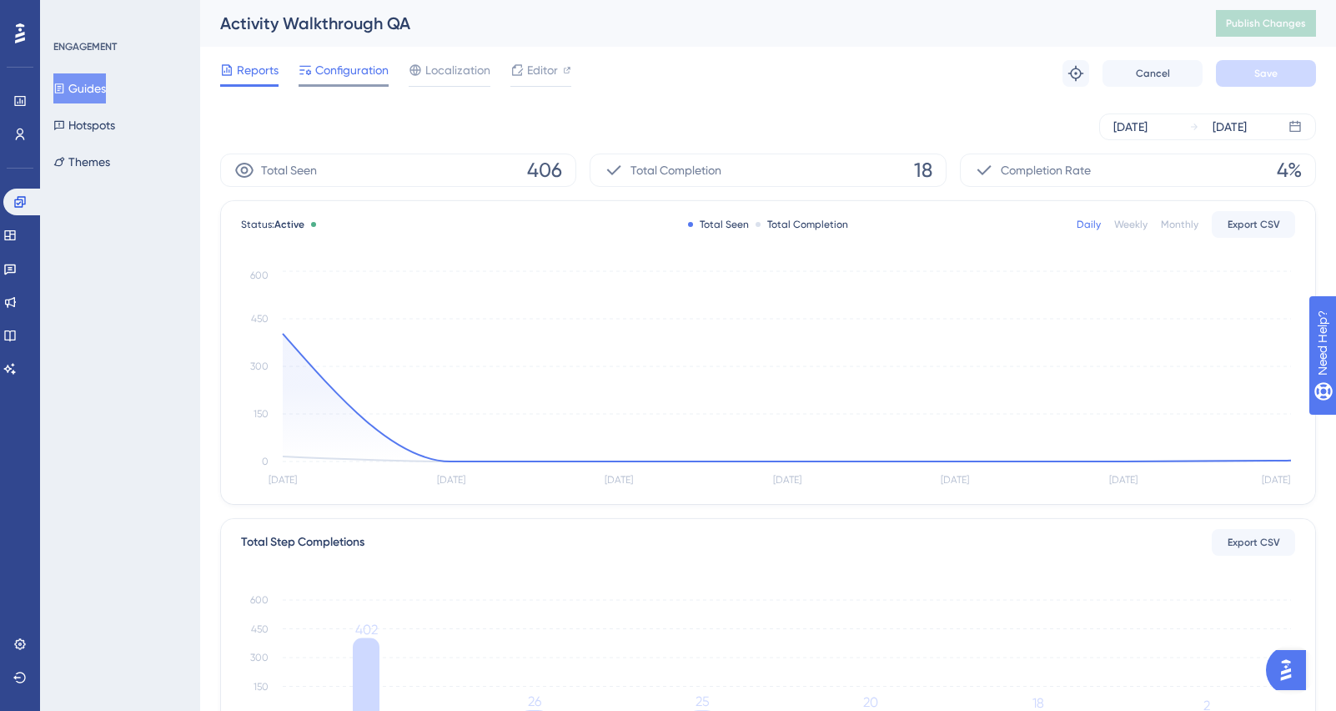
click at [367, 73] on span "Configuration" at bounding box center [351, 70] width 73 height 20
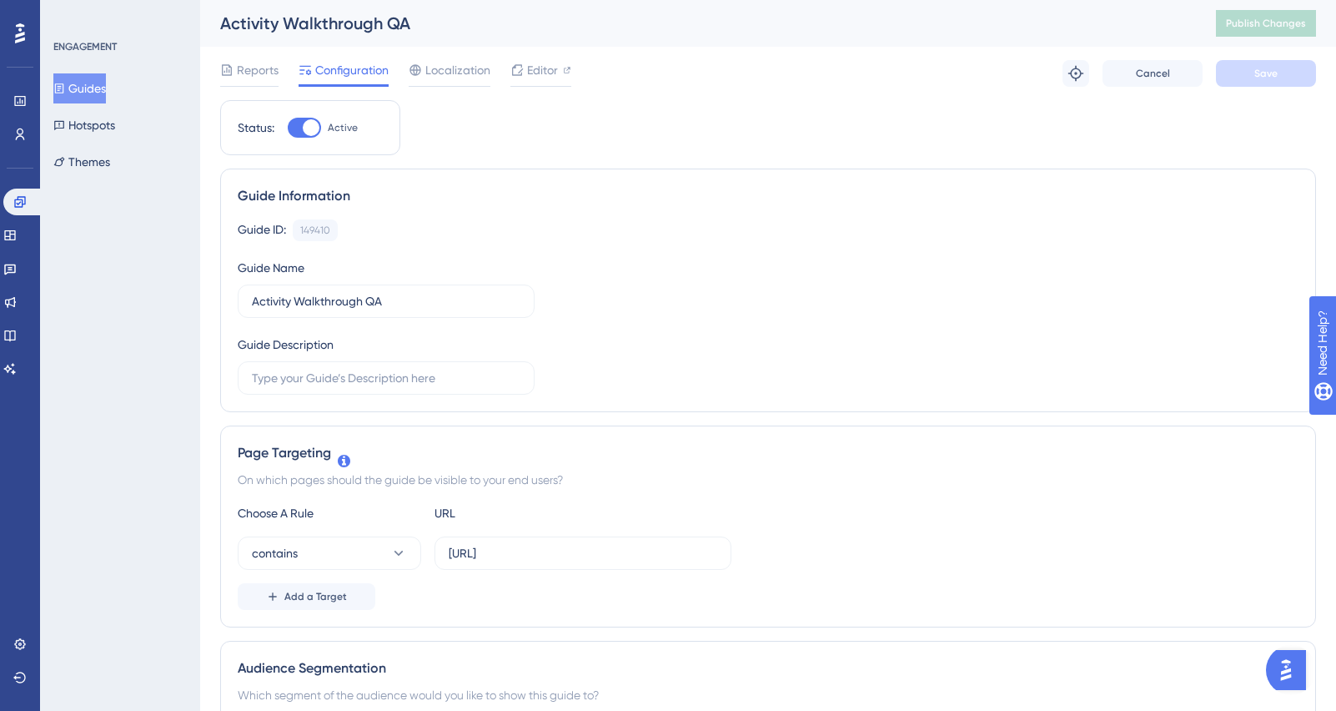
click at [304, 127] on div at bounding box center [311, 127] width 17 height 17
click at [288, 128] on input "Active" at bounding box center [287, 128] width 1 height 1
checkbox input "false"
click at [1297, 80] on button "Save" at bounding box center [1266, 73] width 100 height 27
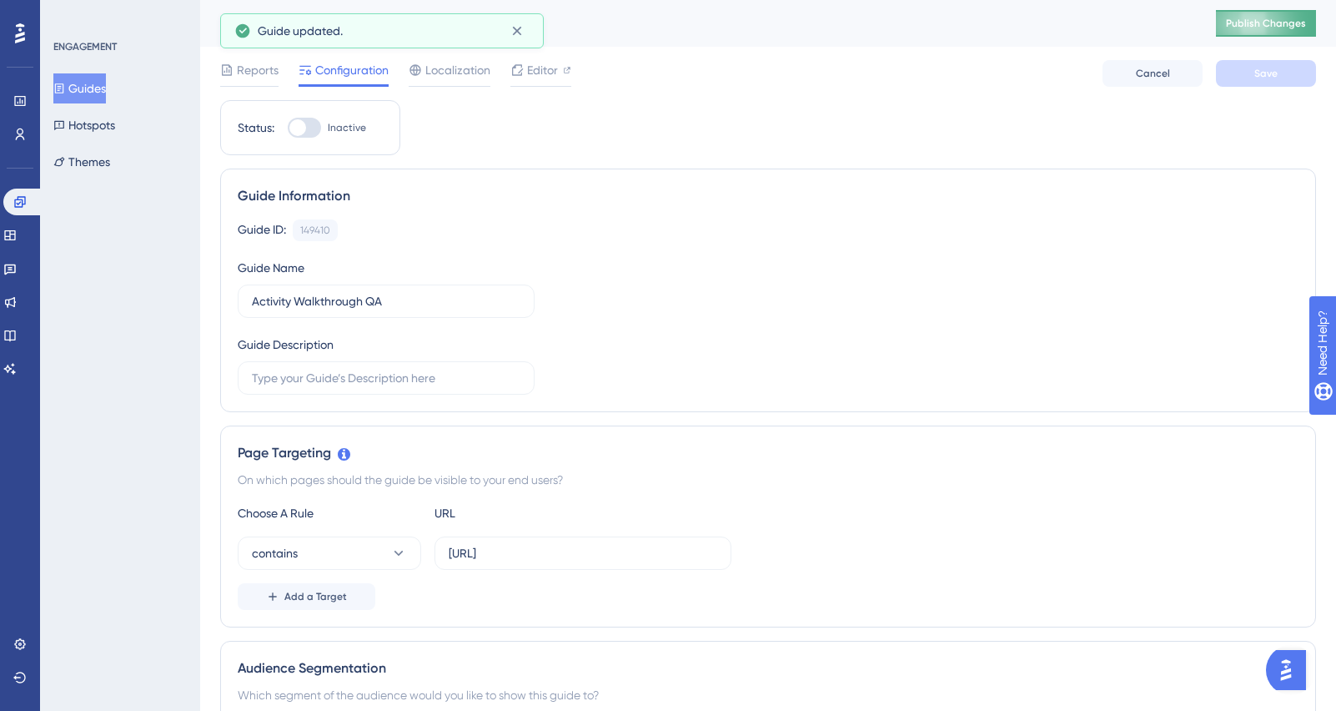
click at [1248, 28] on span "Publish Changes" at bounding box center [1266, 23] width 80 height 13
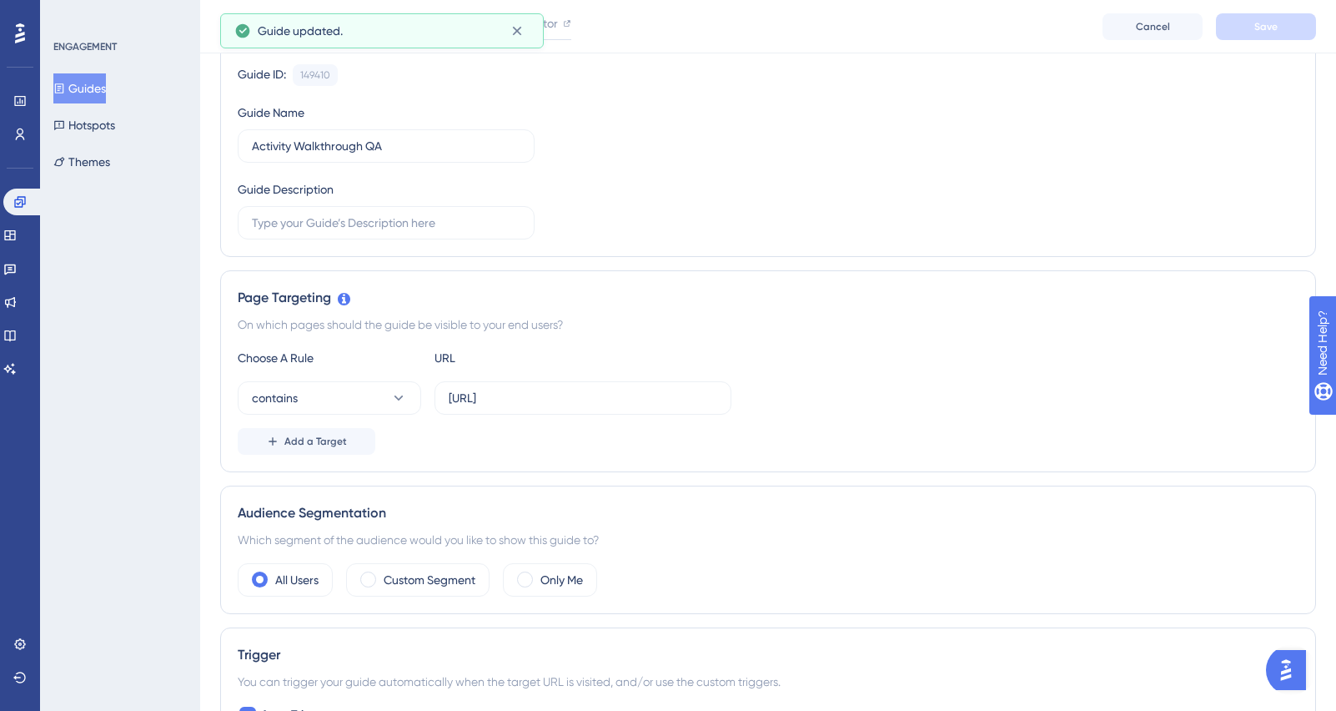
scroll to position [175, 0]
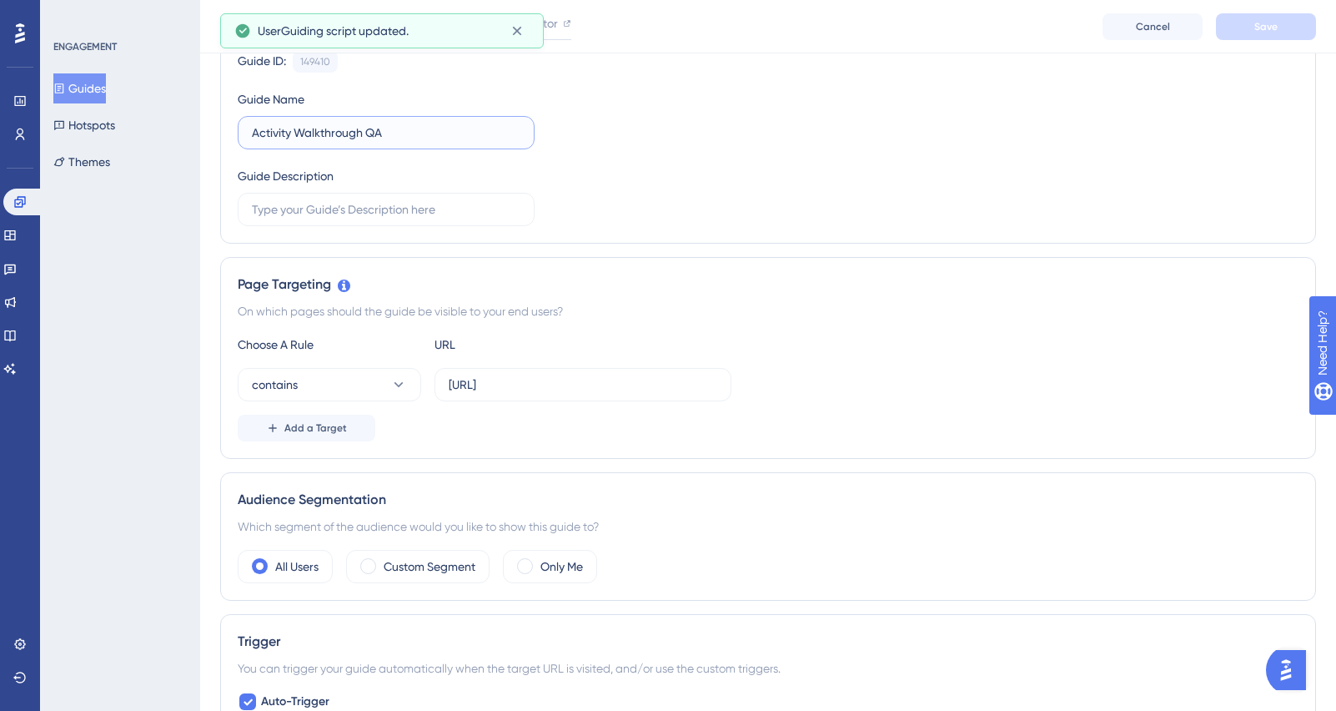
drag, startPoint x: 365, startPoint y: 134, endPoint x: 394, endPoint y: 134, distance: 28.4
click at [394, 134] on input "Activity Walkthrough QA" at bounding box center [386, 132] width 269 height 18
type input "Activity Walkthrough"
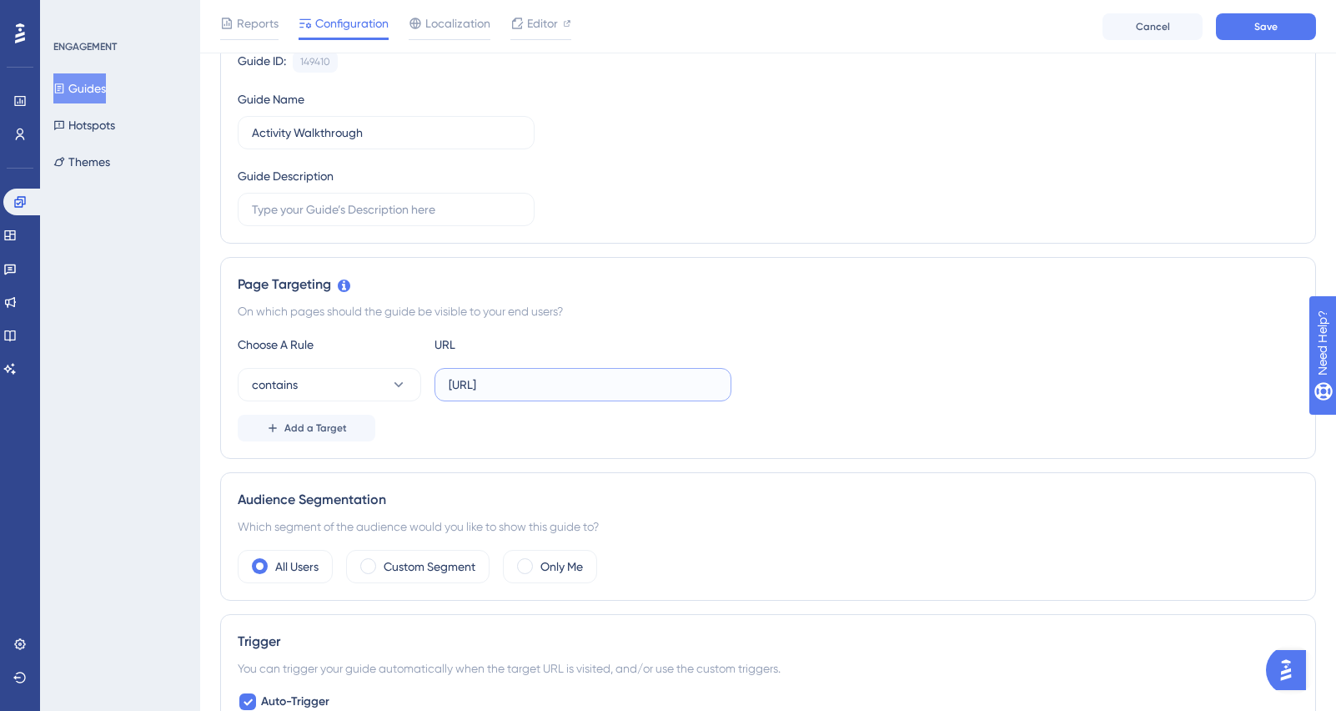
click at [652, 385] on input "https://qa.prod.shipin.ai/activities" at bounding box center [583, 384] width 269 height 18
paste input "app"
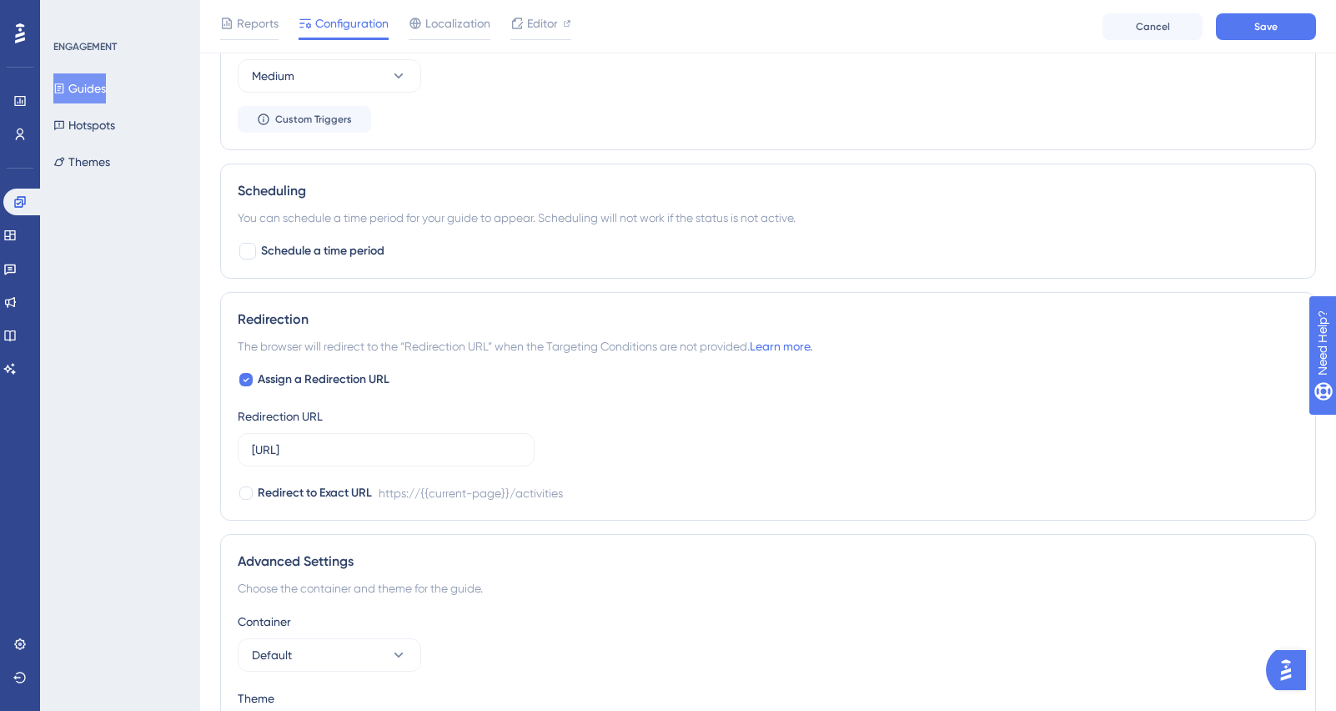
scroll to position [1118, 0]
type input "https://app.shipin.ai/activities"
click at [475, 447] on input "https://qa.prod.shipin.ai/activities" at bounding box center [386, 449] width 269 height 18
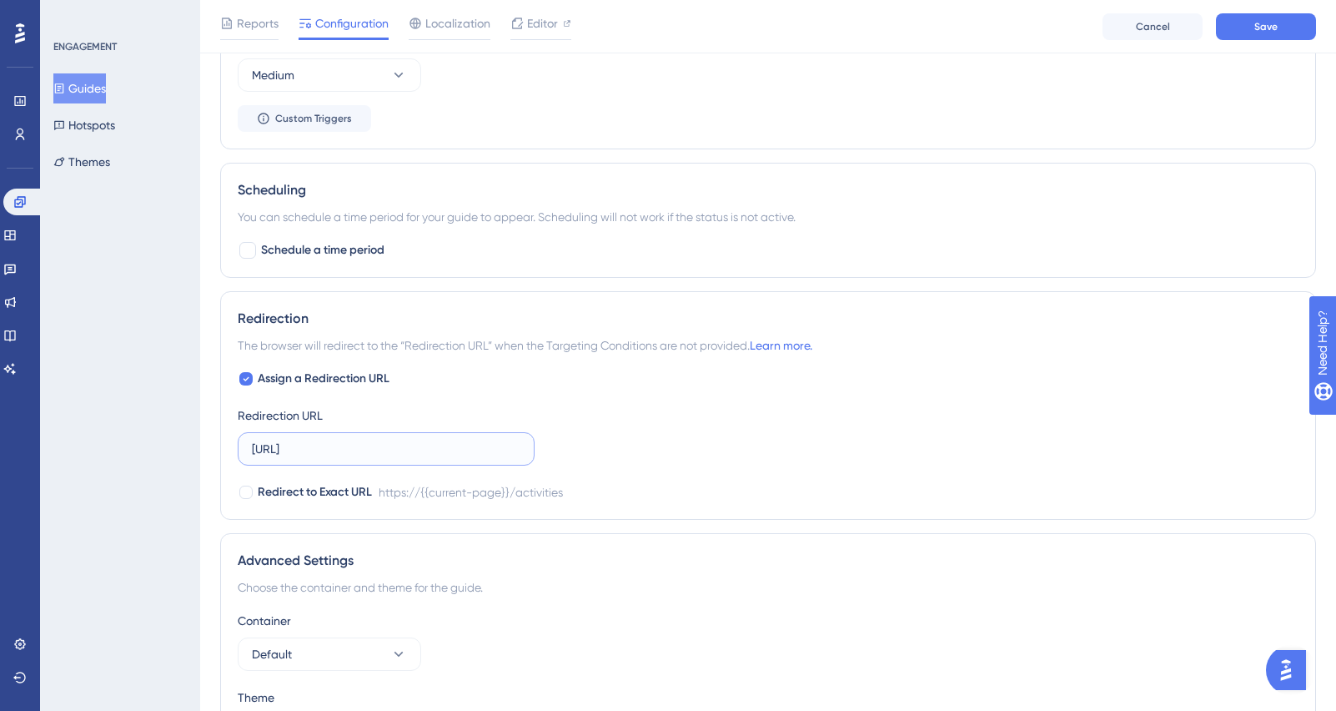
paste input "app"
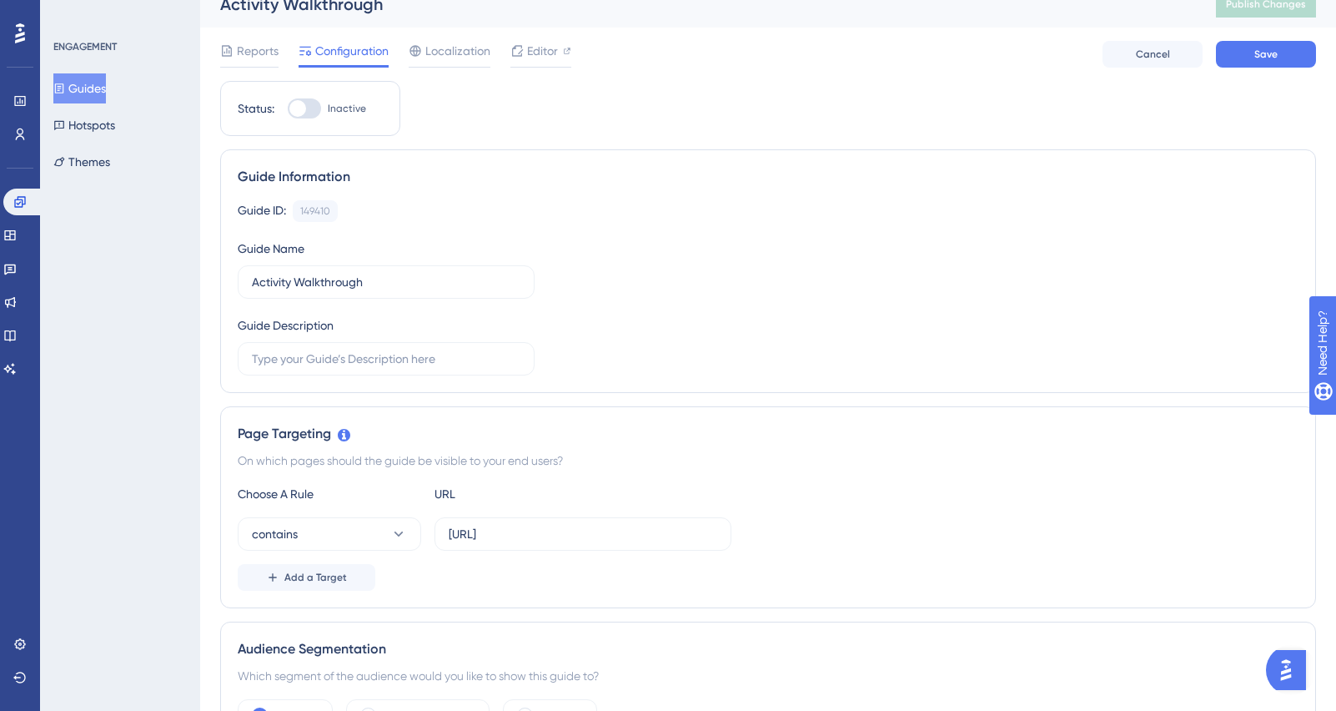
scroll to position [0, 0]
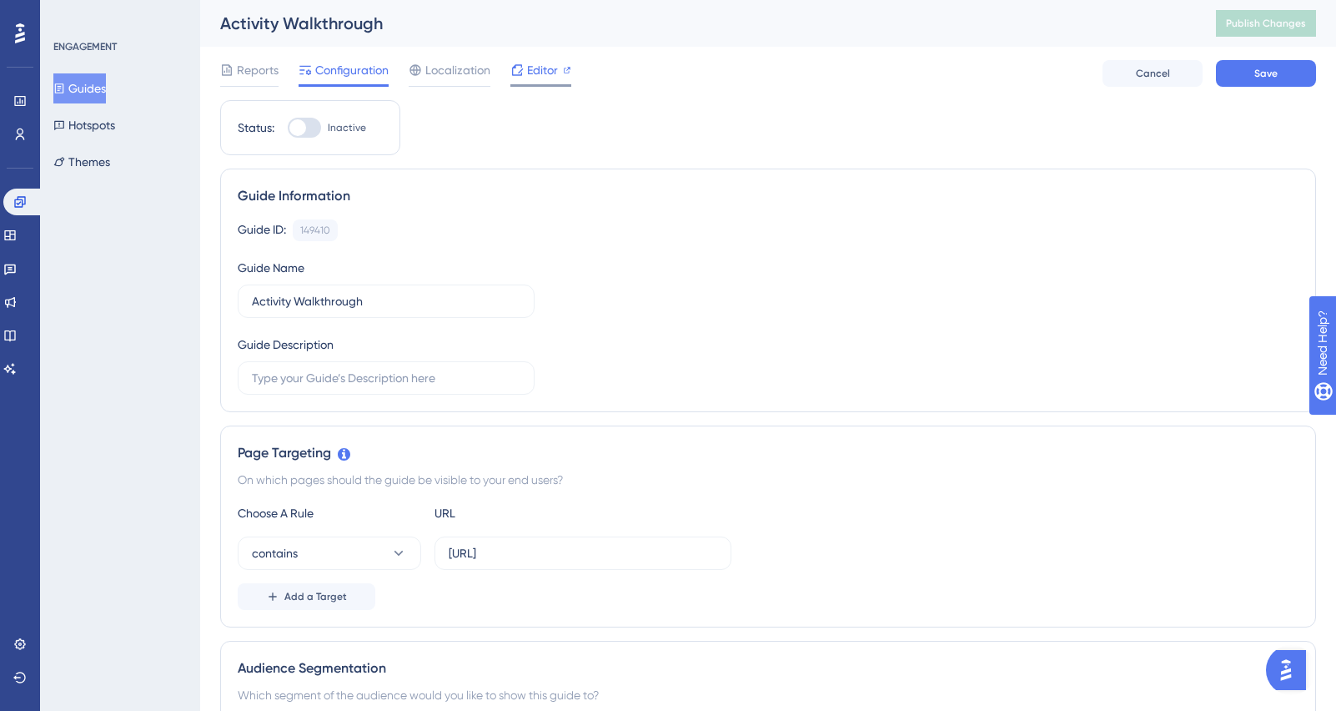
type input "https://app.shipin.ai/activities"
click at [535, 71] on span "Editor" at bounding box center [542, 70] width 31 height 20
click at [1248, 20] on button "Publish Changes" at bounding box center [1266, 23] width 100 height 27
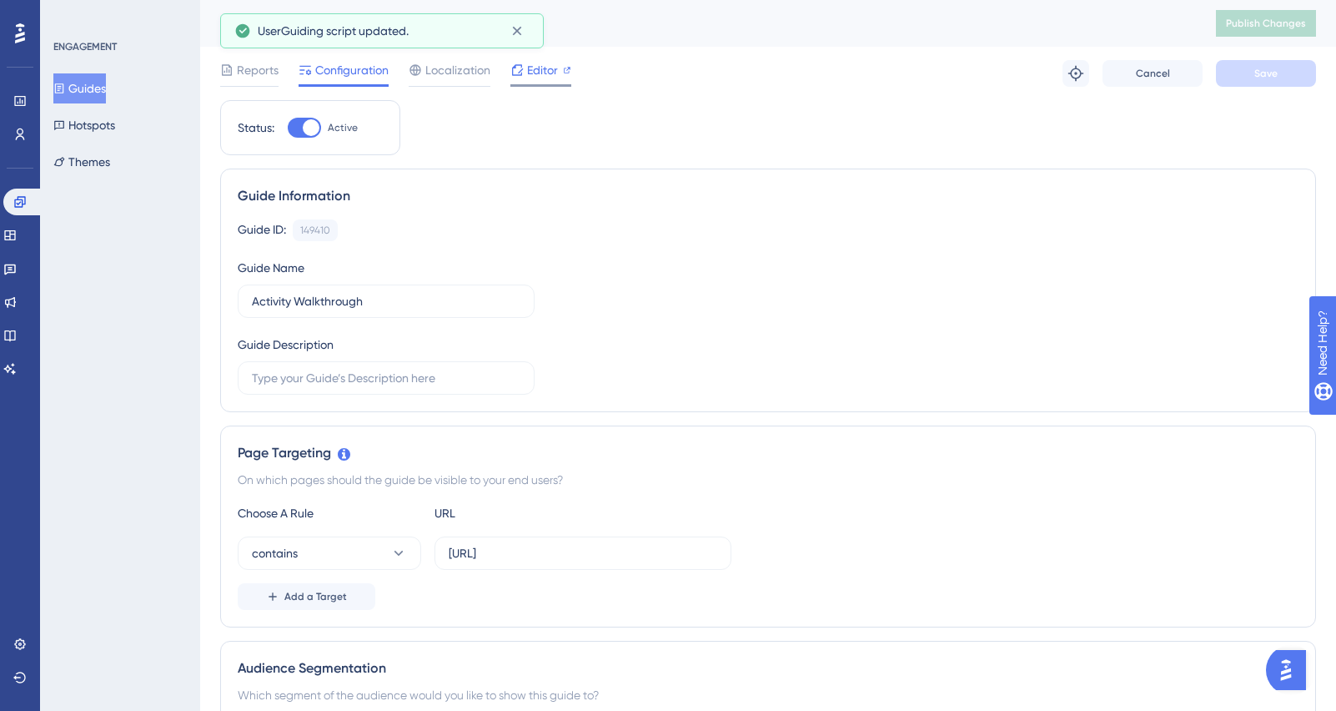
click at [540, 70] on span "Editor" at bounding box center [542, 70] width 31 height 20
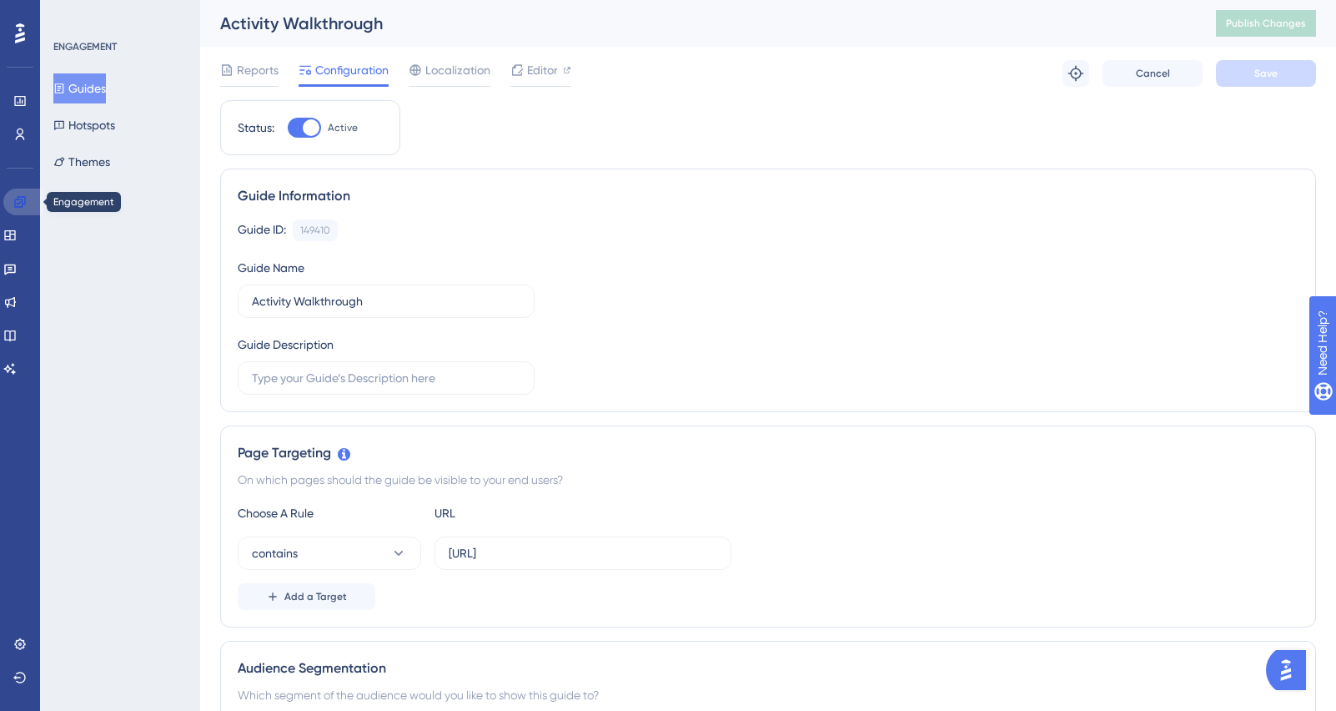
click at [15, 196] on icon at bounding box center [19, 201] width 13 height 13
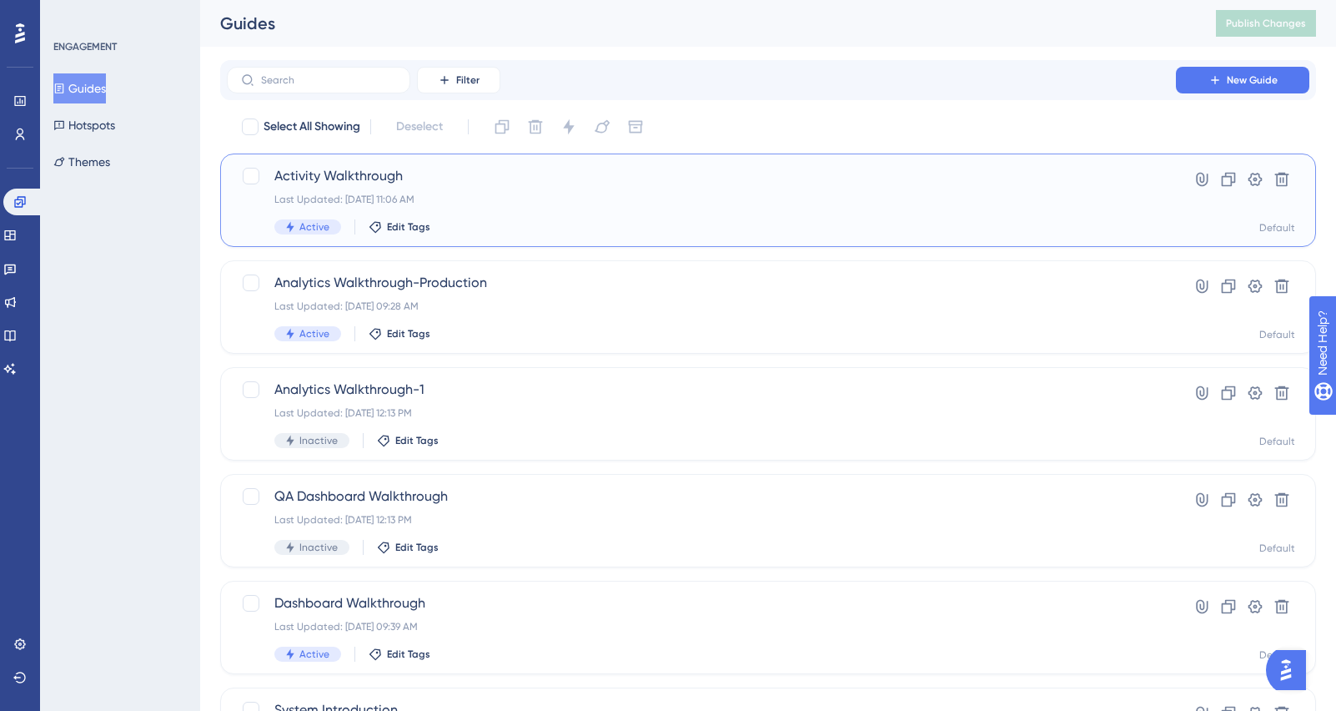
click at [369, 192] on div "Activity Walkthrough Last Updated: Sep 15 2025, 11:06 AM Active Edit Tags" at bounding box center [701, 200] width 854 height 68
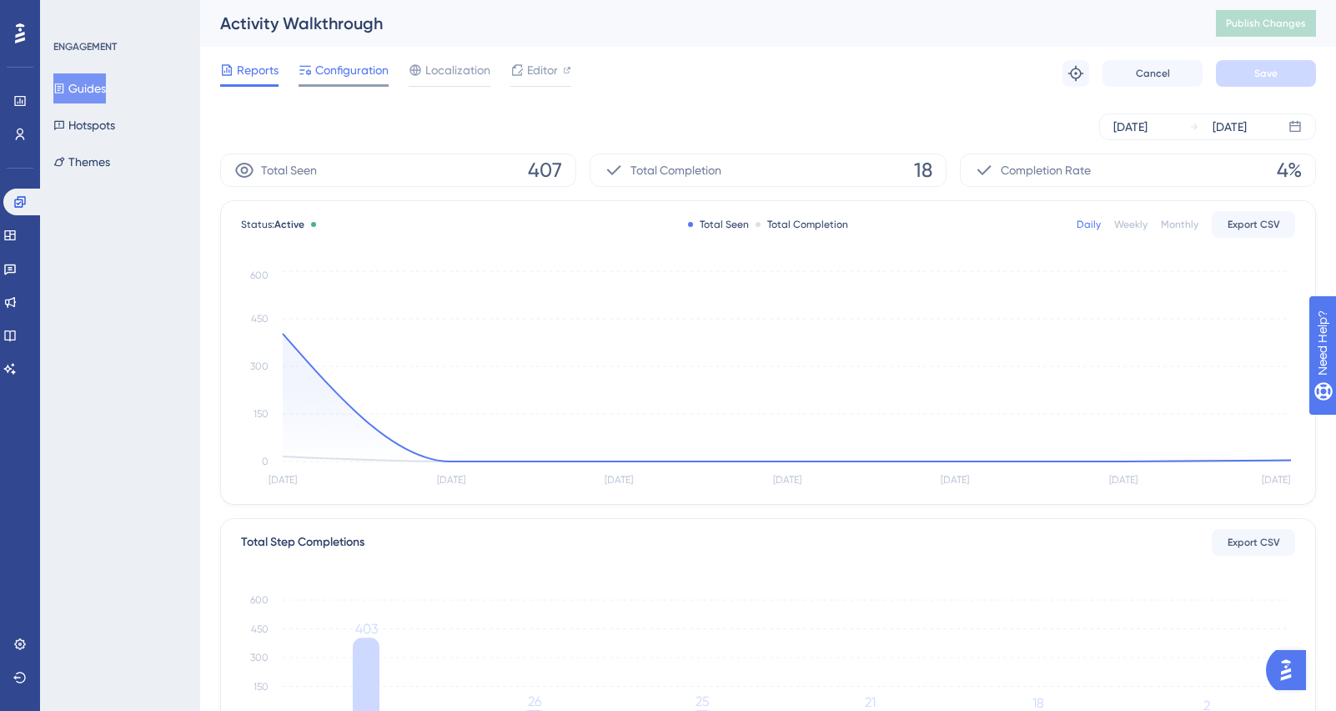
click at [369, 67] on span "Configuration" at bounding box center [351, 70] width 73 height 20
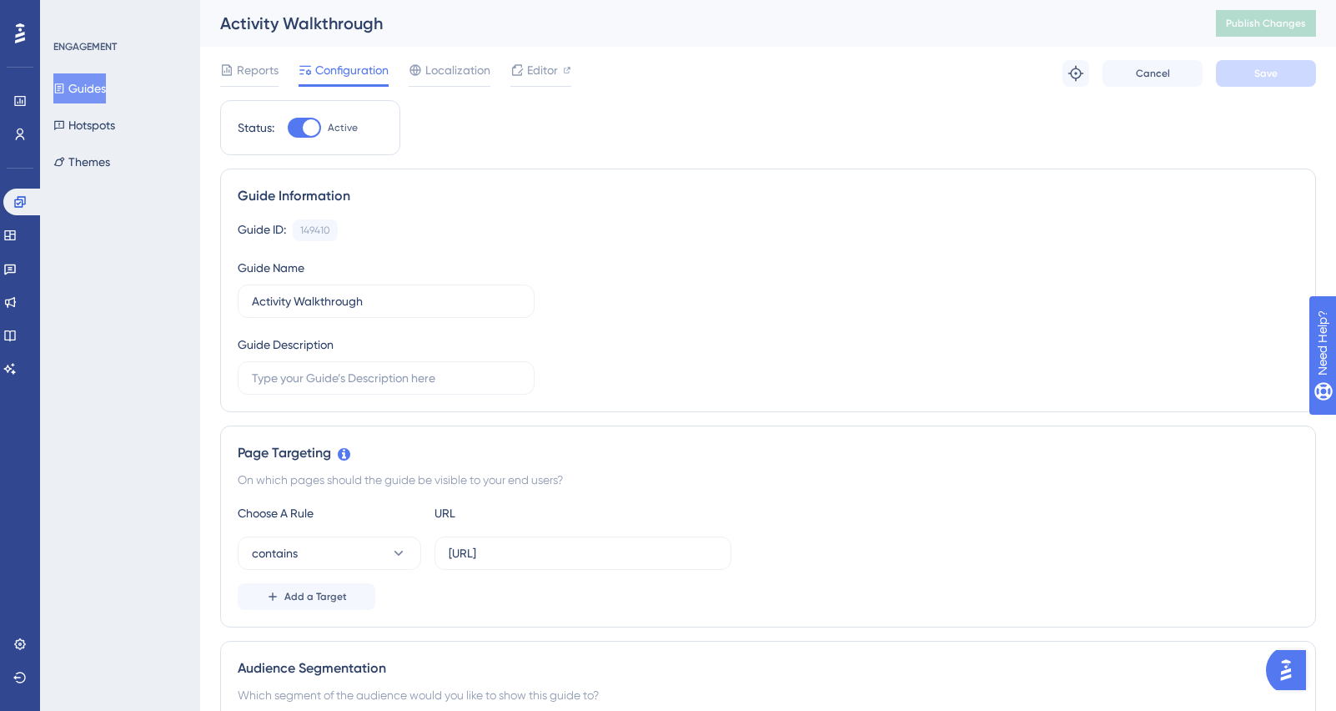
click at [305, 128] on div at bounding box center [311, 127] width 17 height 17
click at [288, 128] on input "Active" at bounding box center [287, 128] width 1 height 1
checkbox input "false"
click at [1259, 73] on span "Save" at bounding box center [1265, 73] width 23 height 13
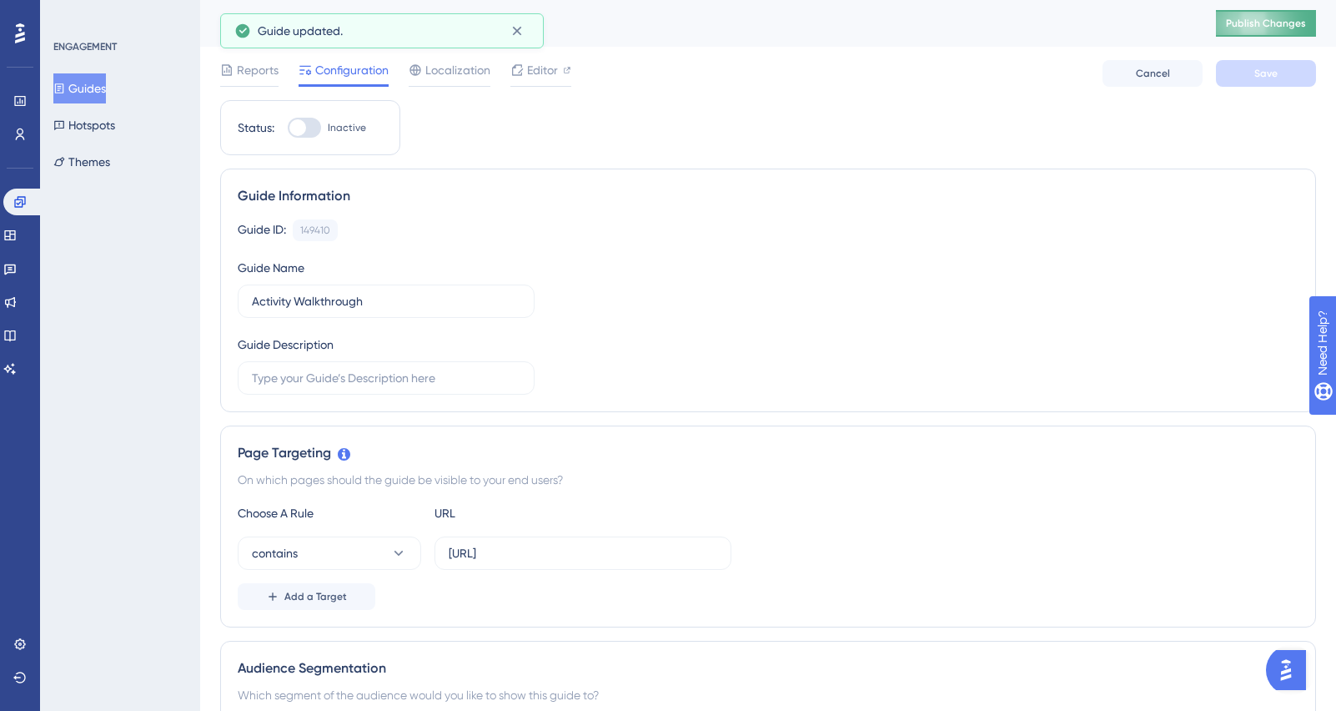
click at [1262, 28] on span "Publish Changes" at bounding box center [1266, 23] width 80 height 13
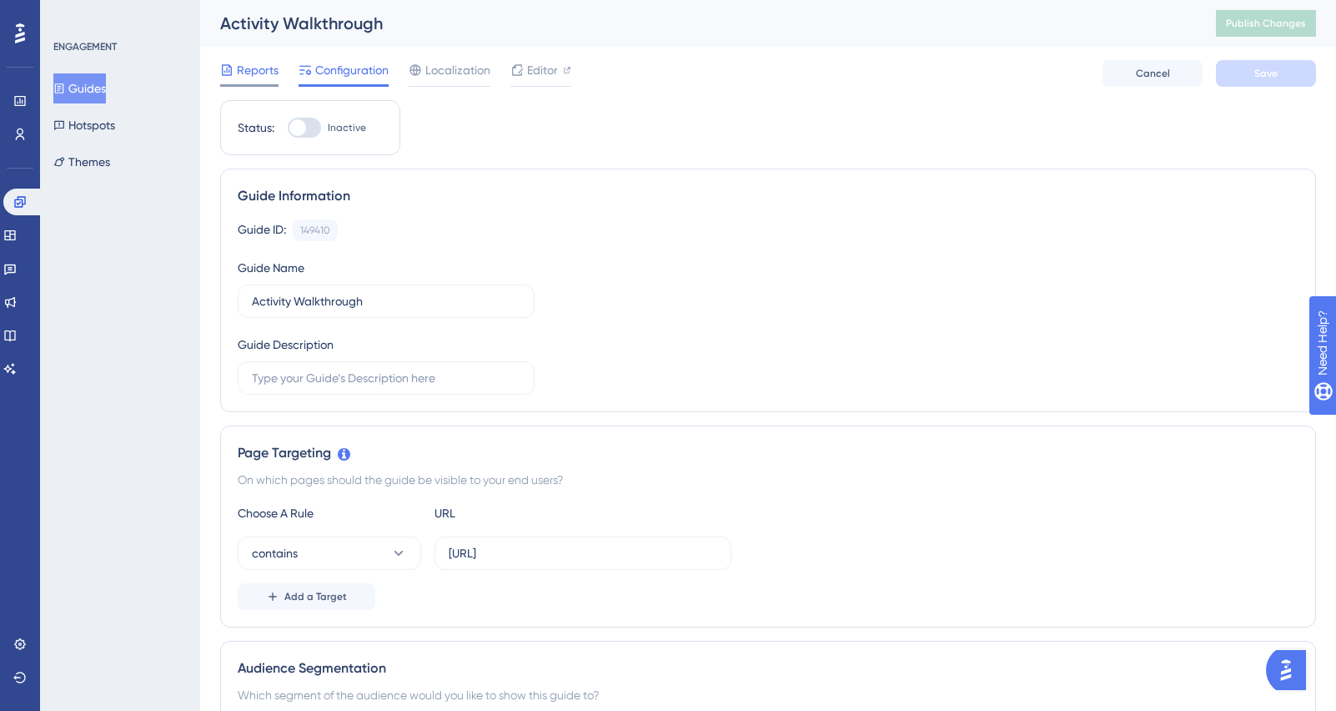
click at [254, 74] on span "Reports" at bounding box center [258, 70] width 42 height 20
